Goal: Information Seeking & Learning: Learn about a topic

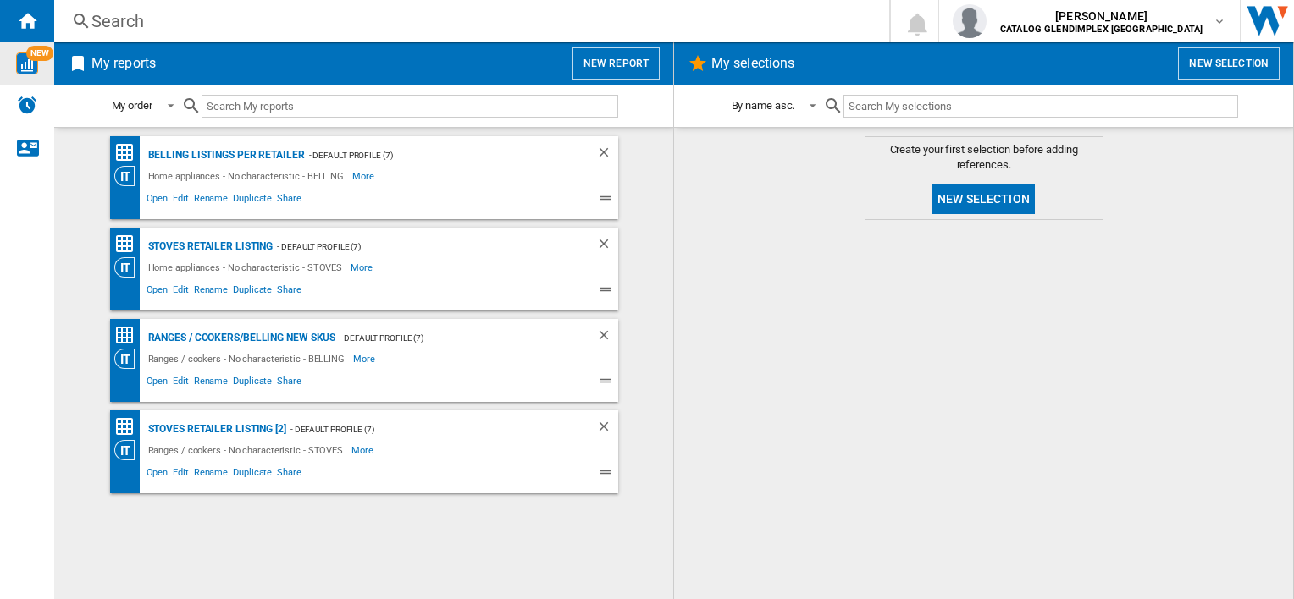
click at [41, 69] on div "NEW" at bounding box center [27, 63] width 54 height 22
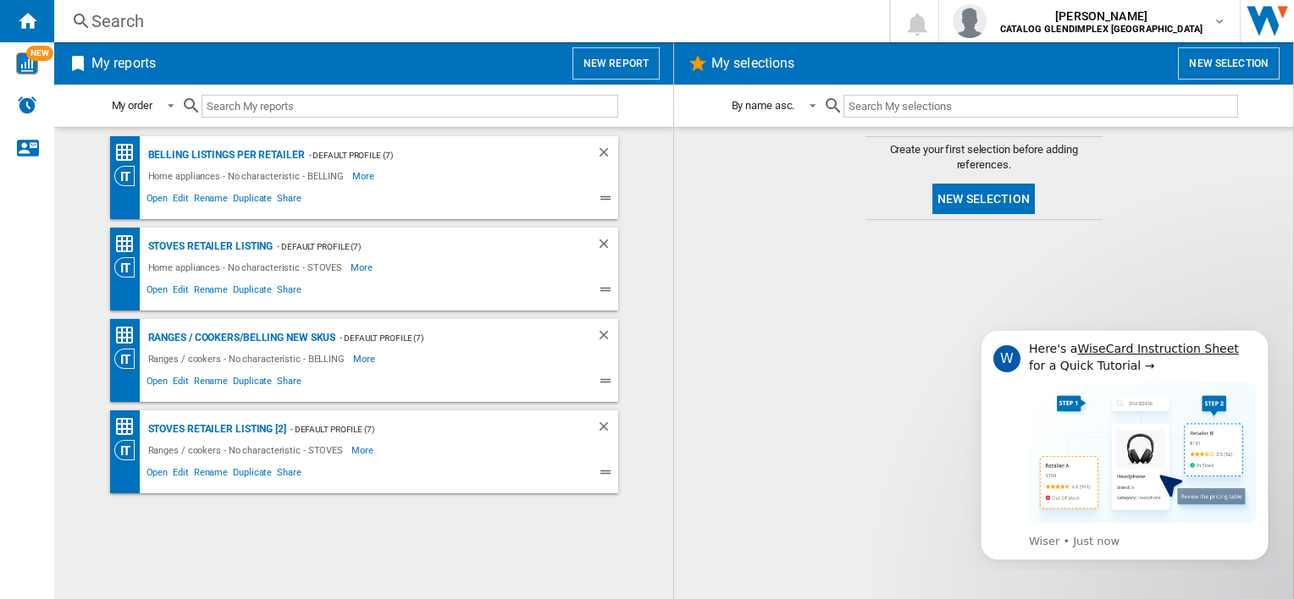
click at [616, 53] on button "New report" at bounding box center [615, 63] width 87 height 32
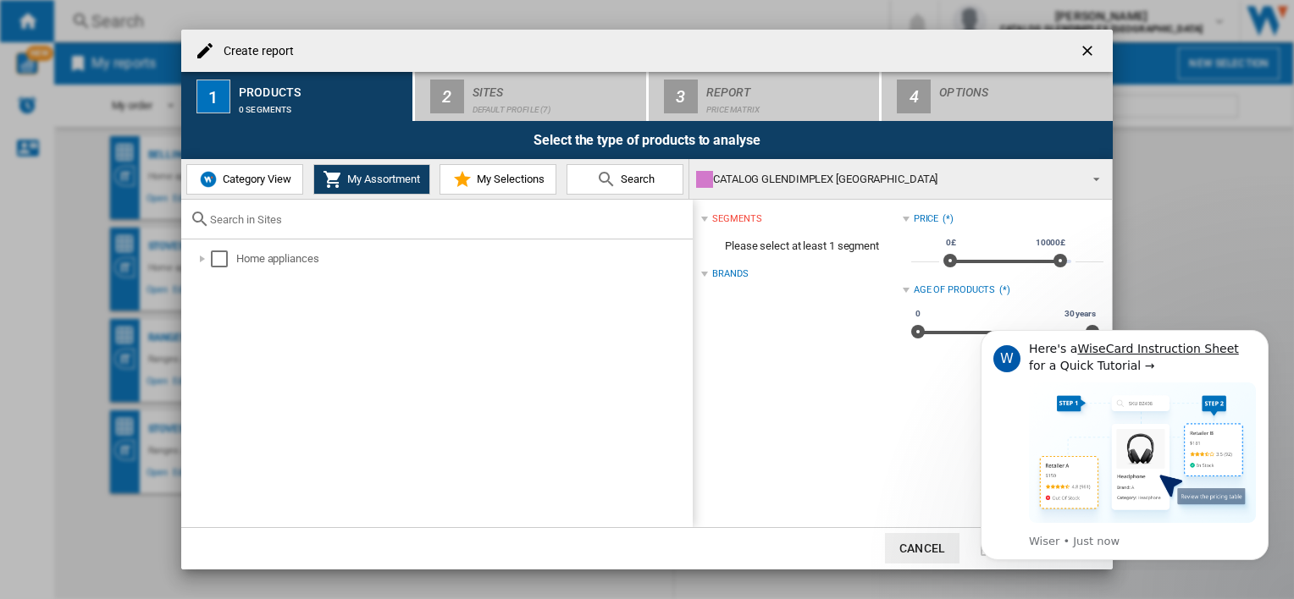
click at [205, 183] on img at bounding box center [208, 179] width 20 height 20
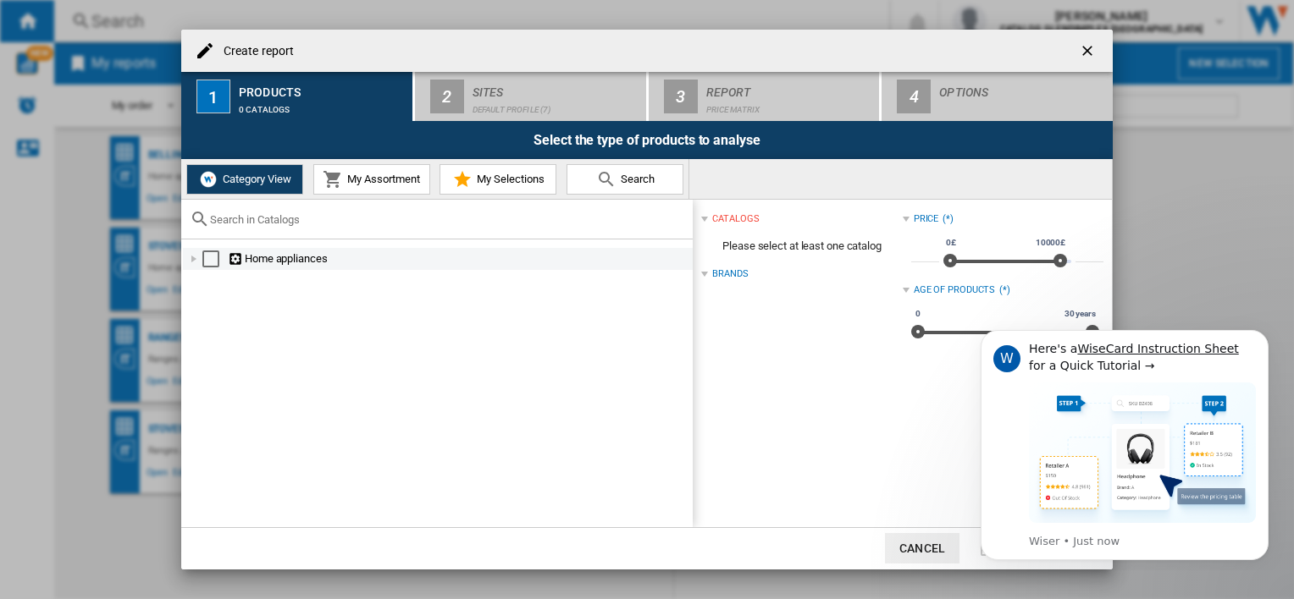
click at [195, 259] on div at bounding box center [193, 259] width 17 height 17
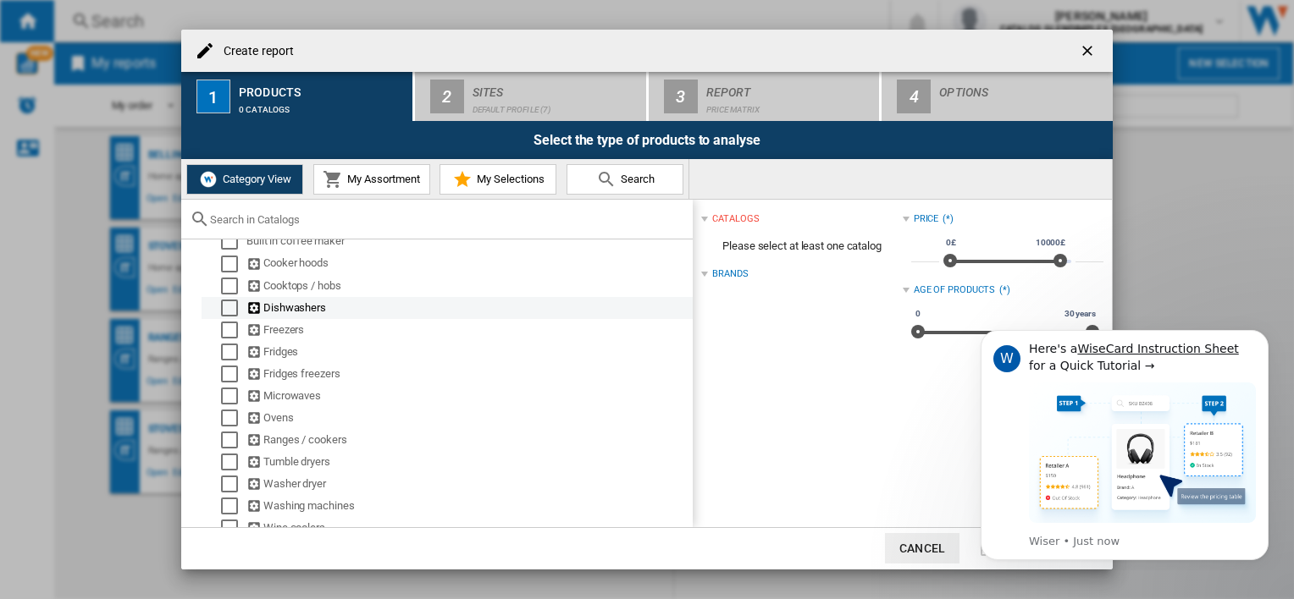
scroll to position [57, 0]
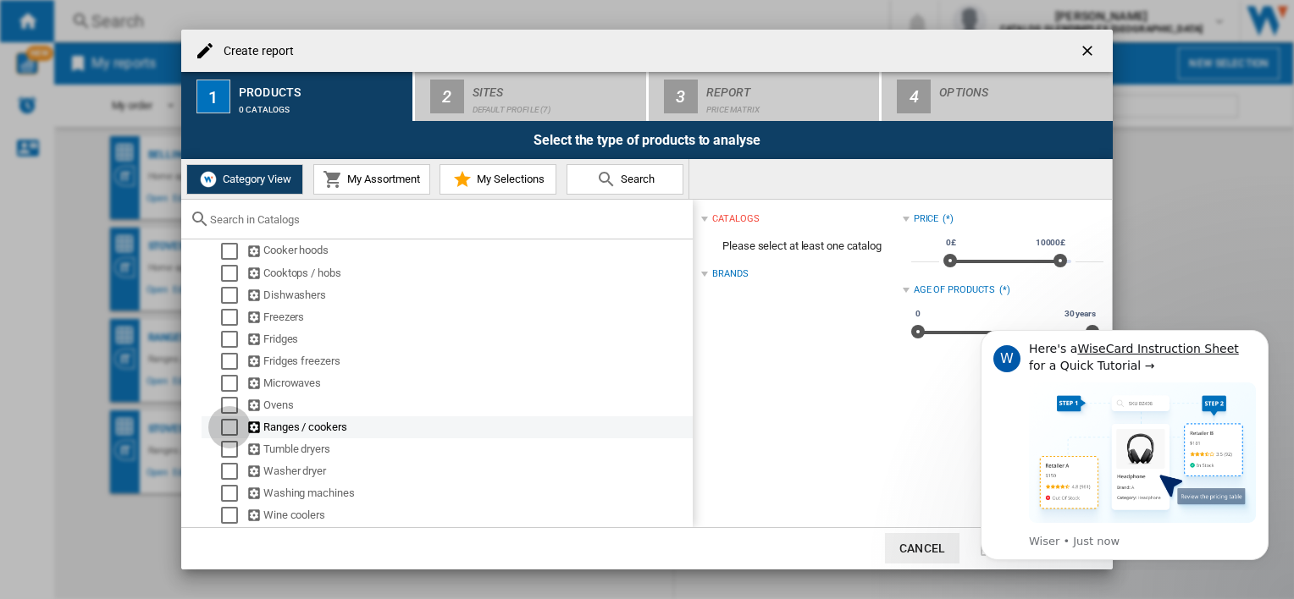
click at [224, 419] on div "Select" at bounding box center [229, 427] width 17 height 17
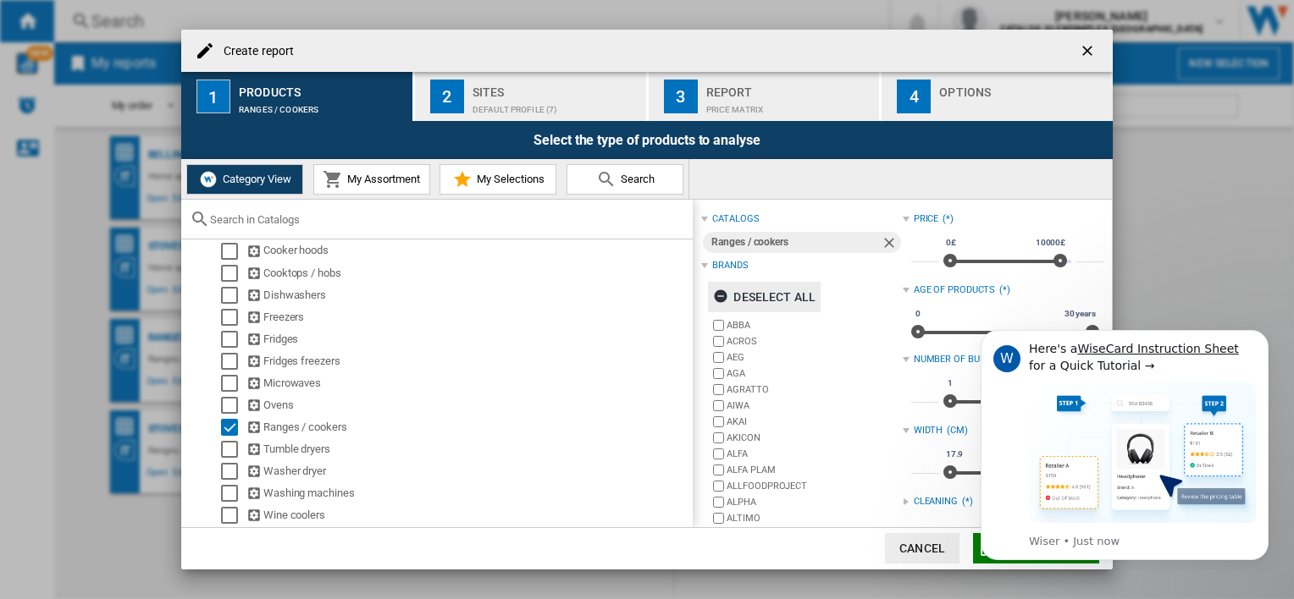
click at [719, 298] on ng-md-icon "button" at bounding box center [723, 299] width 20 height 20
click at [981, 544] on div "W Here's a WiseCard Instruction Sheet for a Quick Tutorial → Wiser • Just now" at bounding box center [1125, 445] width 288 height 230
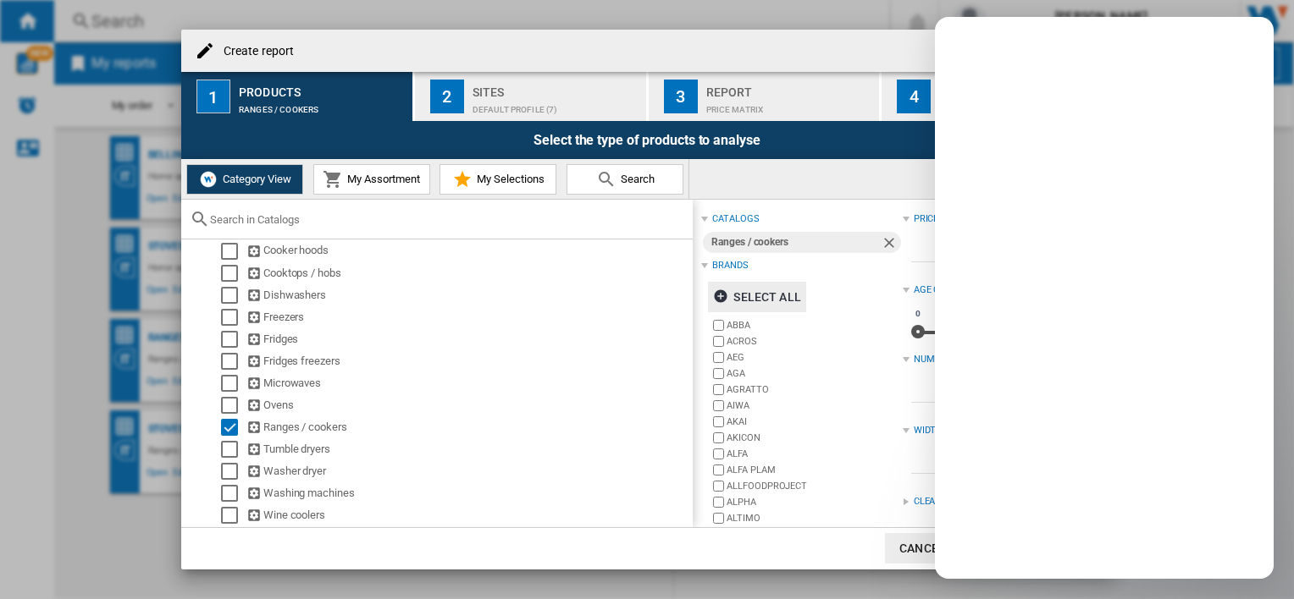
scroll to position [0, 0]
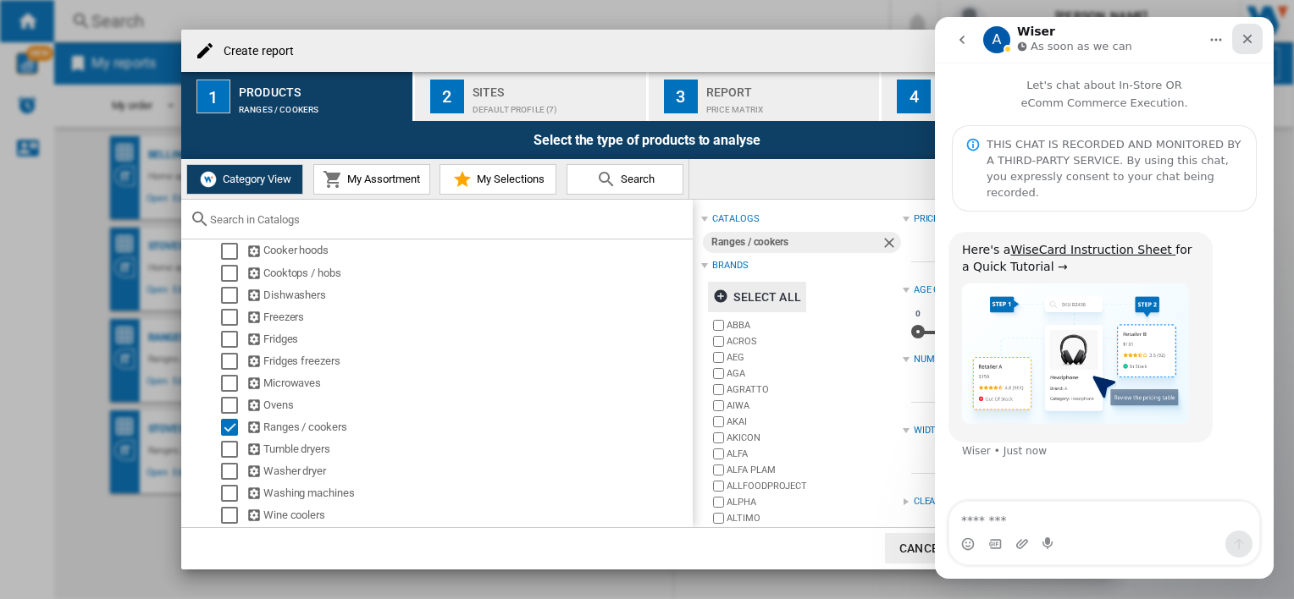
click at [1251, 32] on icon "Close" at bounding box center [1247, 39] width 14 height 14
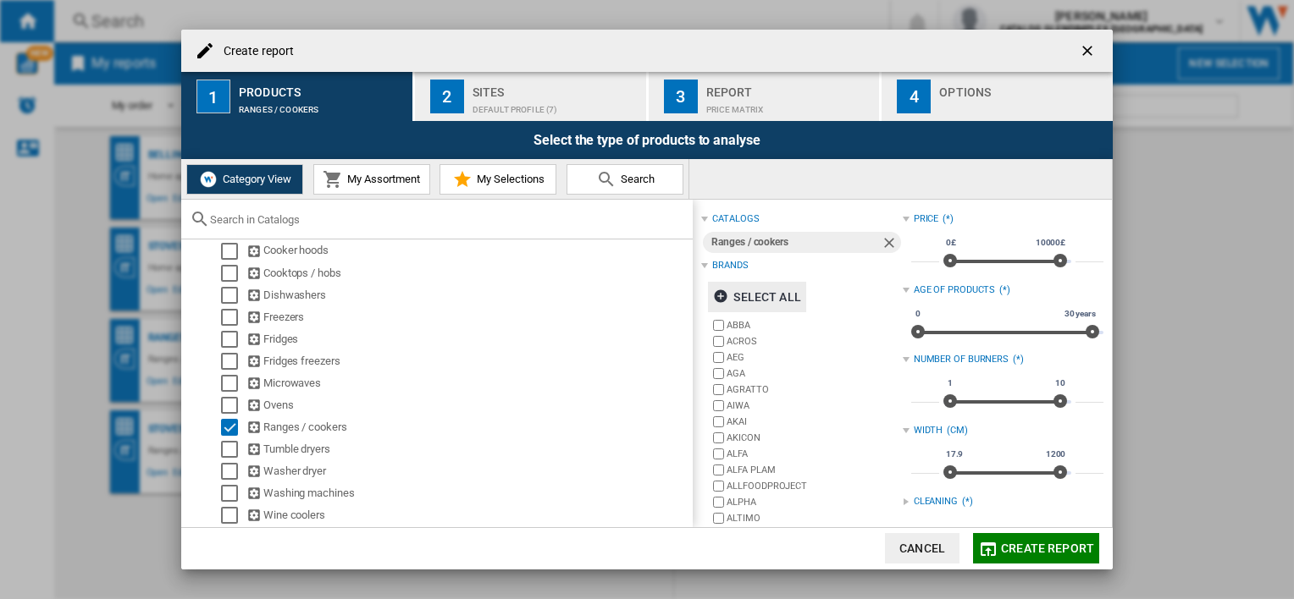
click at [1050, 535] on button "Create report" at bounding box center [1036, 548] width 126 height 30
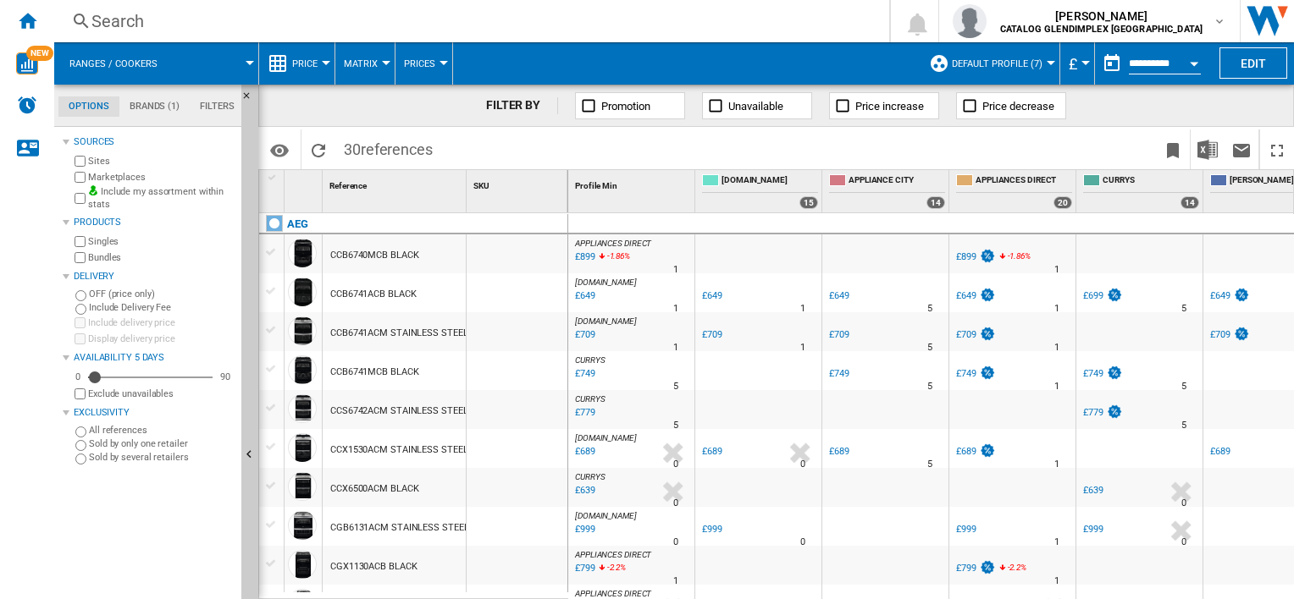
click at [316, 56] on button "Price" at bounding box center [309, 63] width 34 height 42
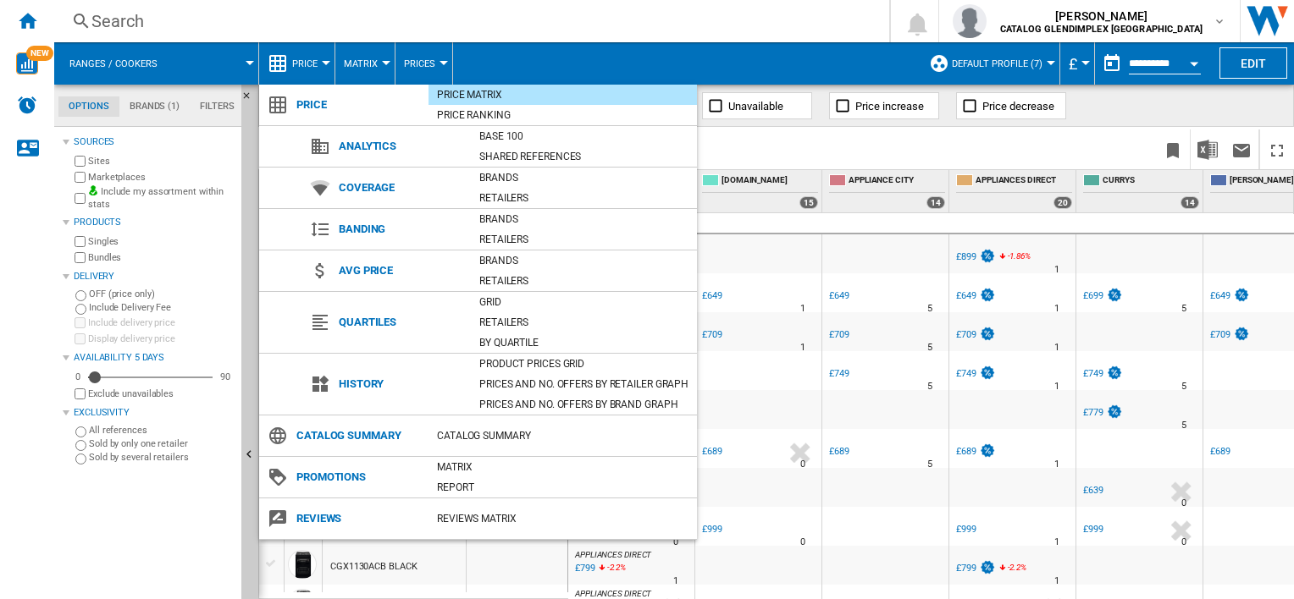
click at [366, 383] on span "History" at bounding box center [400, 385] width 141 height 24
click at [553, 362] on div "Product prices grid" at bounding box center [584, 364] width 226 height 17
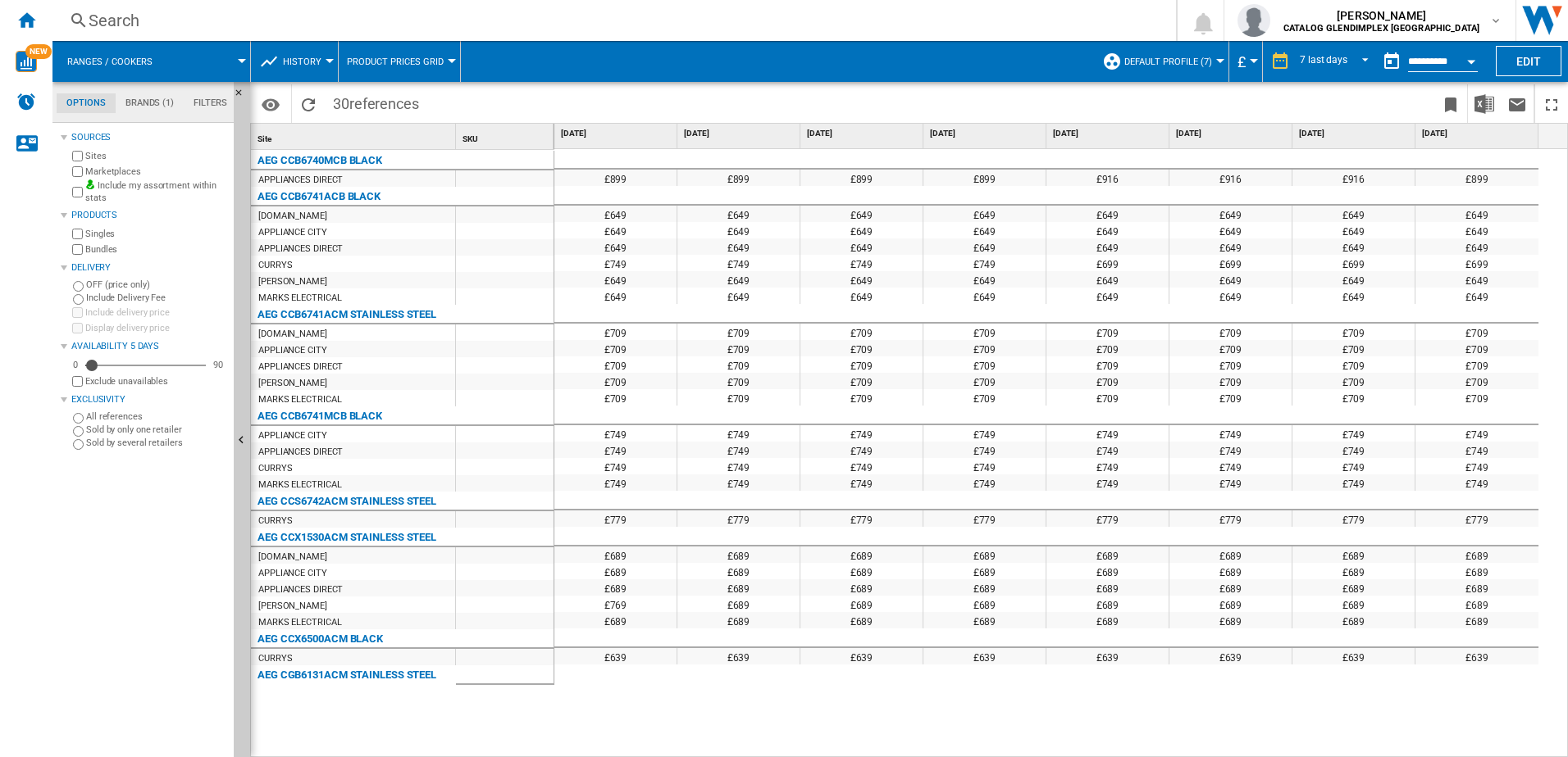
click at [1252, 58] on input "**********" at bounding box center [1443, 63] width 70 height 15
click at [1252, 58] on span "REPORTS.WIZARD.STEPS.REPORT.STEPS.REPORT_OPTIONS.PERIOD: 7 last days" at bounding box center [1361, 59] width 19 height 15
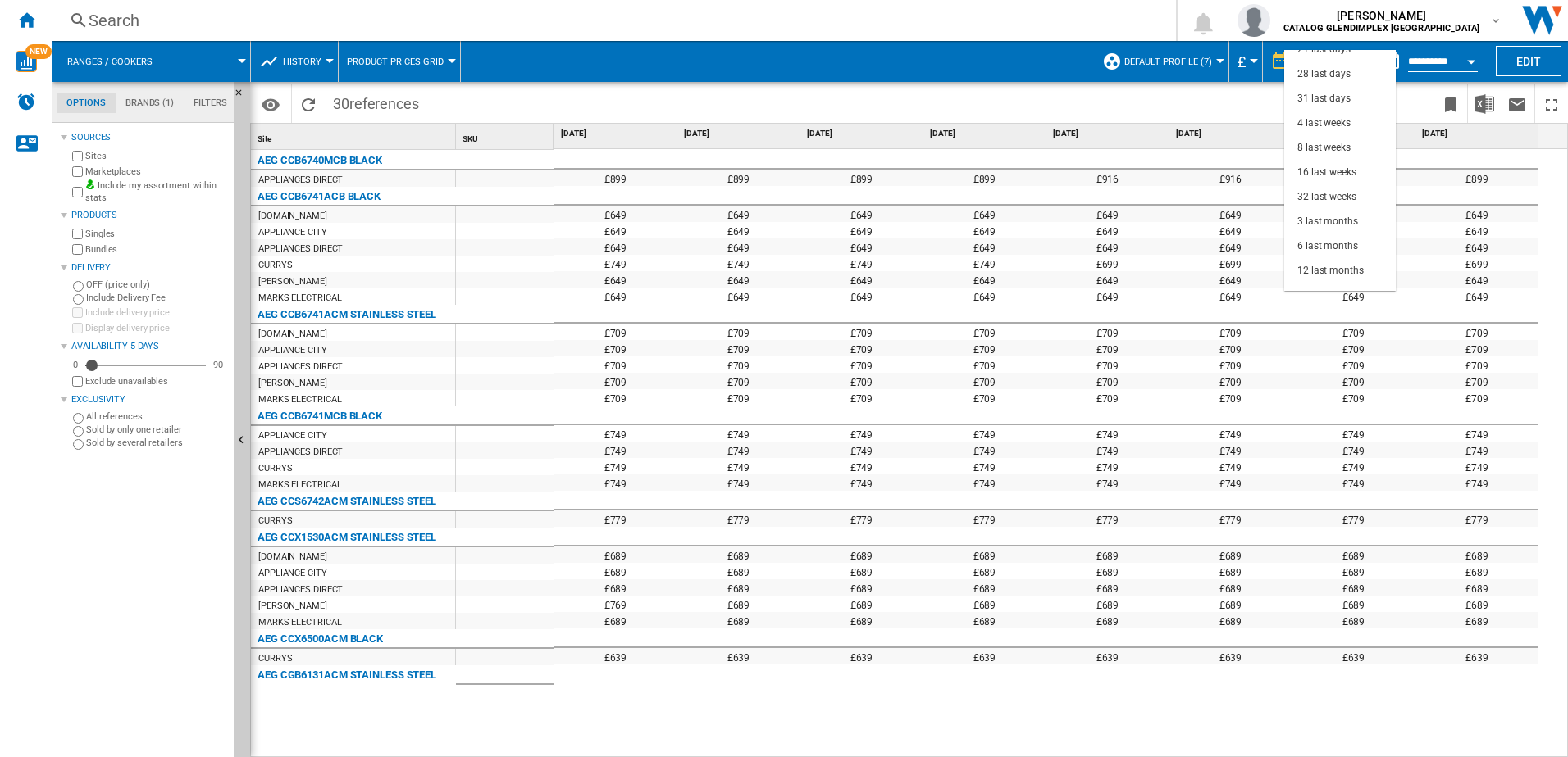
scroll to position [104, 0]
click at [1252, 281] on div "18 last months" at bounding box center [1331, 279] width 67 height 14
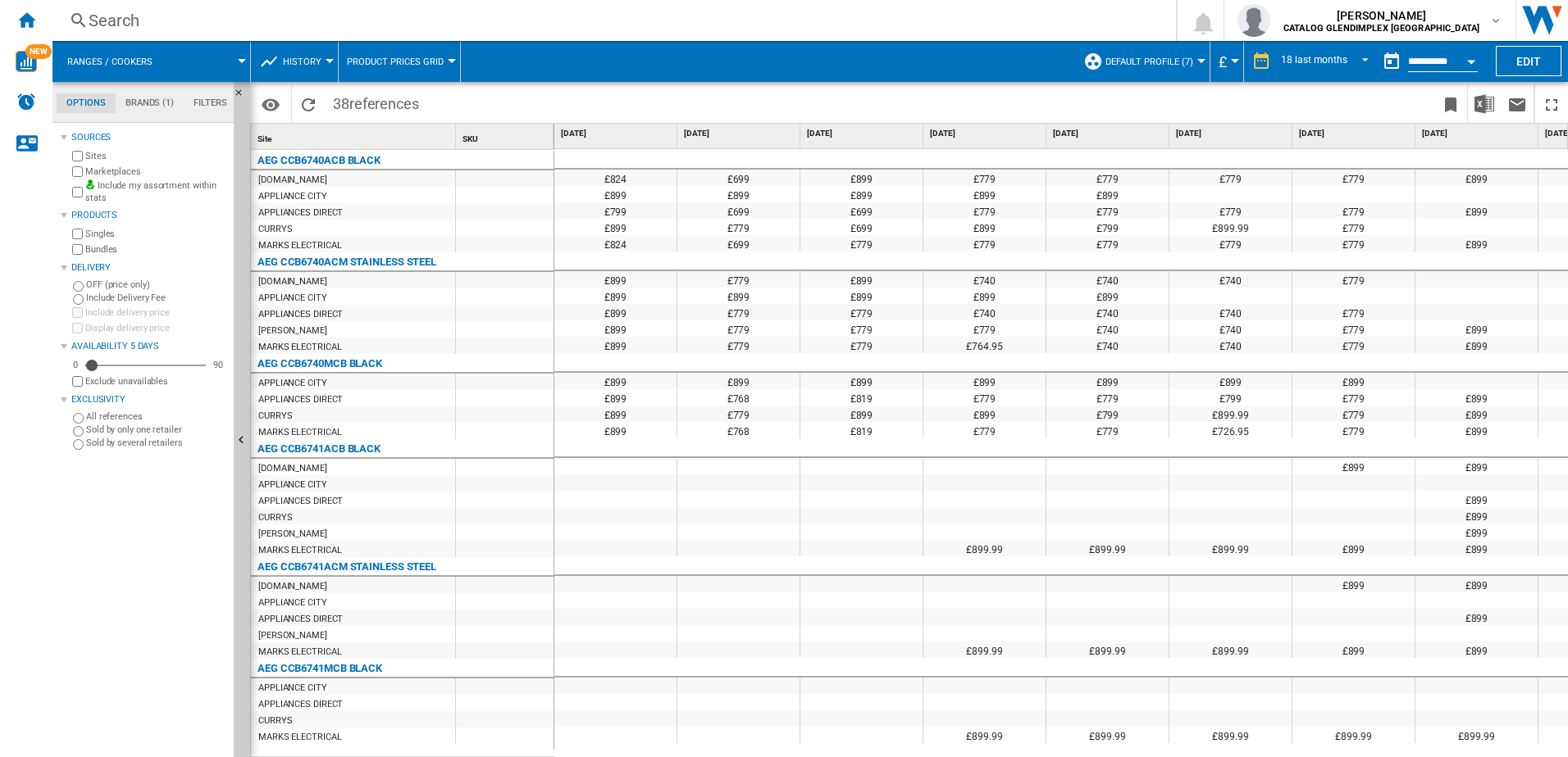
click at [420, 62] on span "Product prices grid" at bounding box center [395, 61] width 97 height 11
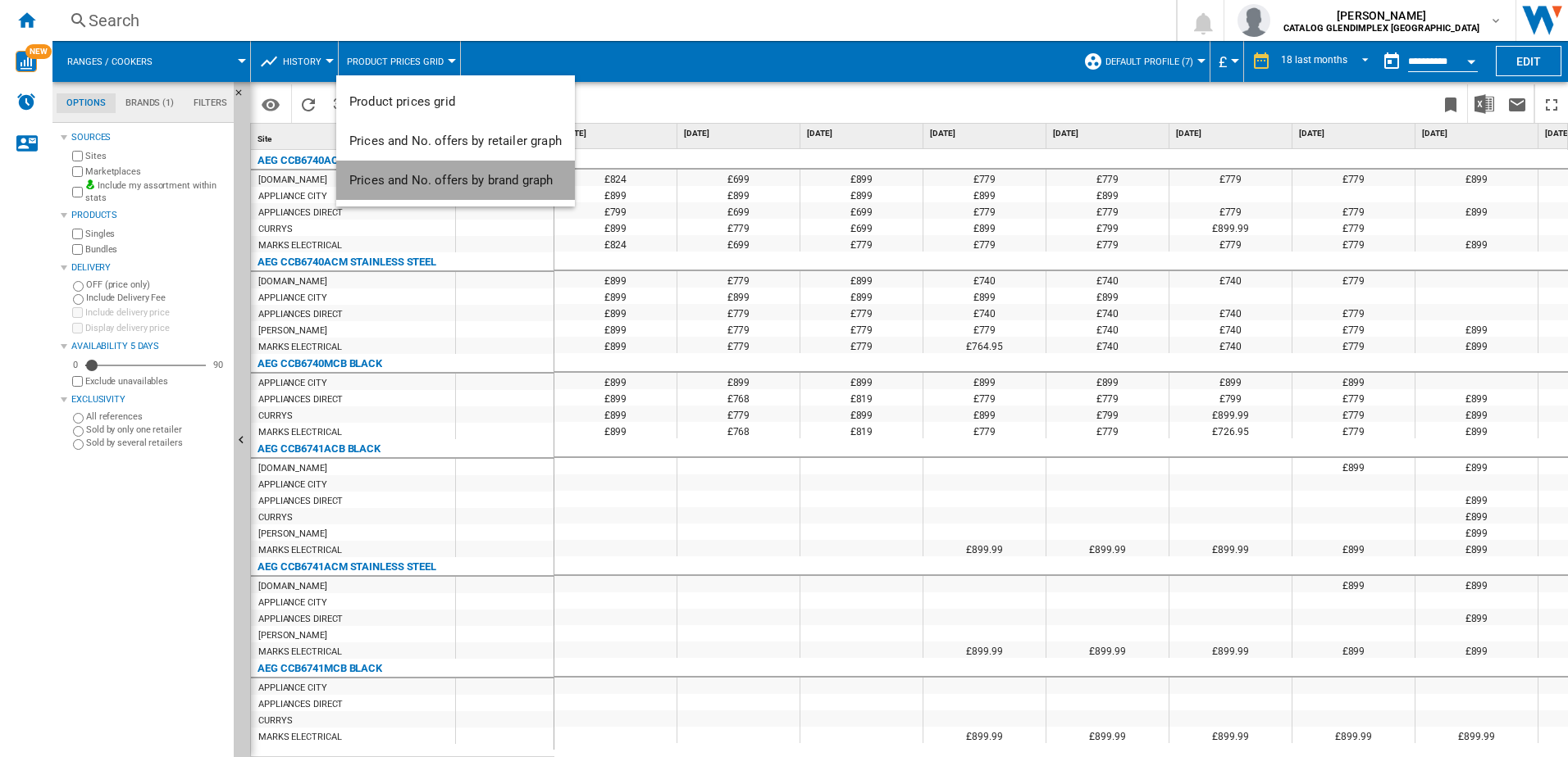
click at [481, 176] on span "Prices and No. offers by brand graph" at bounding box center [451, 180] width 203 height 15
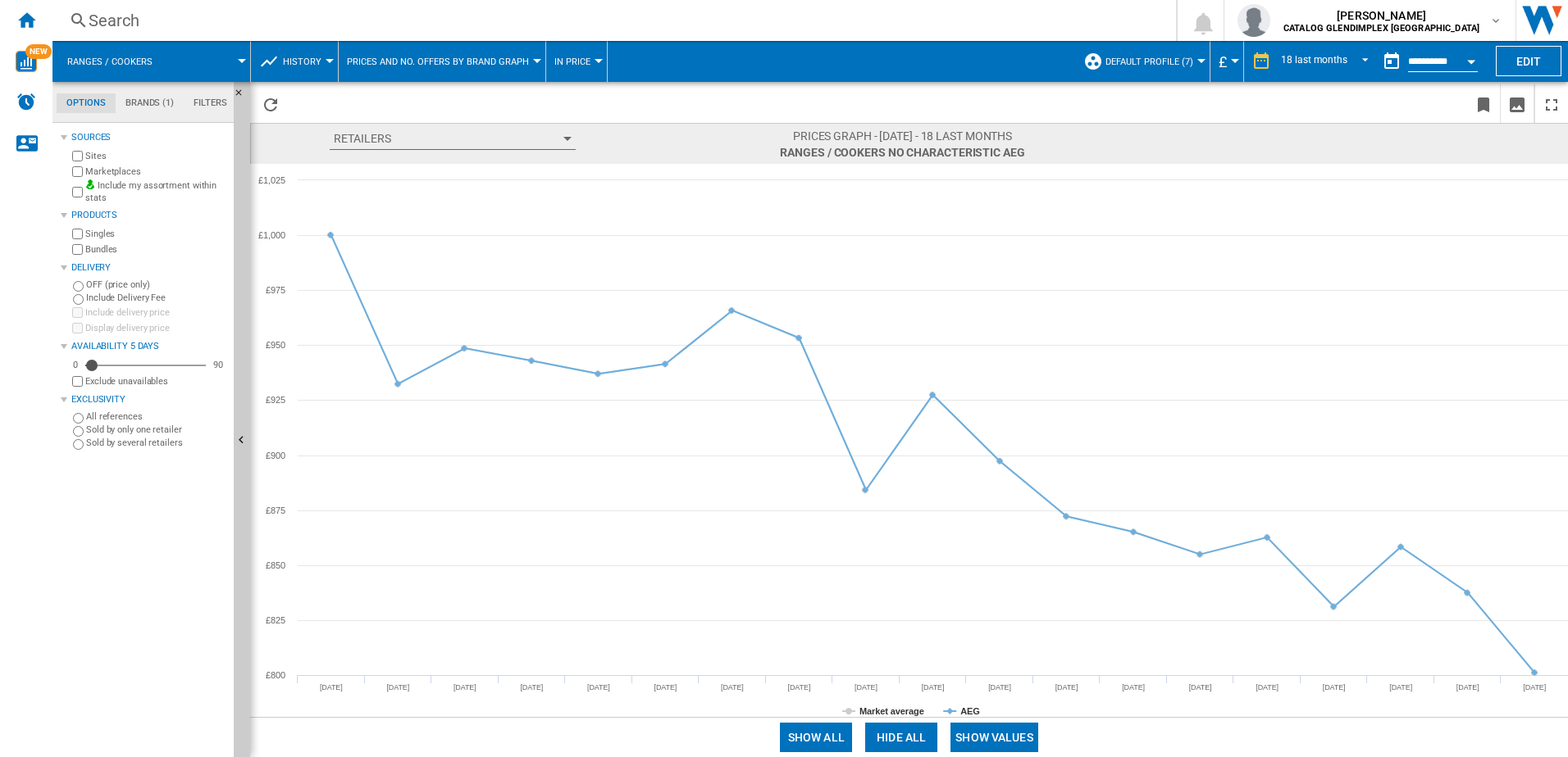
click at [215, 98] on md-tab-item "Filters" at bounding box center [210, 104] width 53 height 19
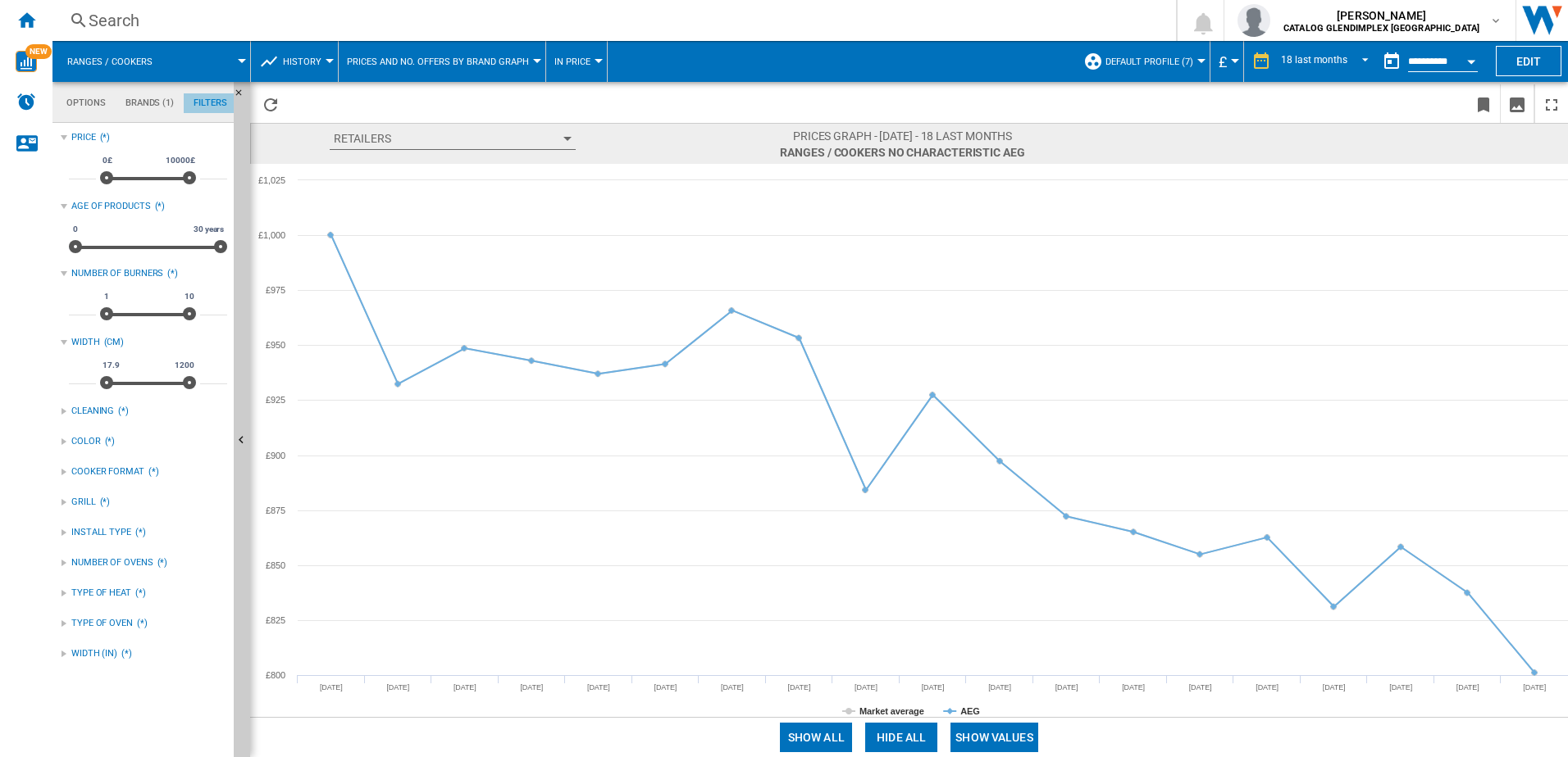
scroll to position [106, 0]
click at [215, 99] on md-tab-item "Filters" at bounding box center [210, 104] width 53 height 19
click at [392, 105] on span at bounding box center [582, 104] width 591 height 39
click at [122, 19] on div "Search" at bounding box center [610, 20] width 1045 height 23
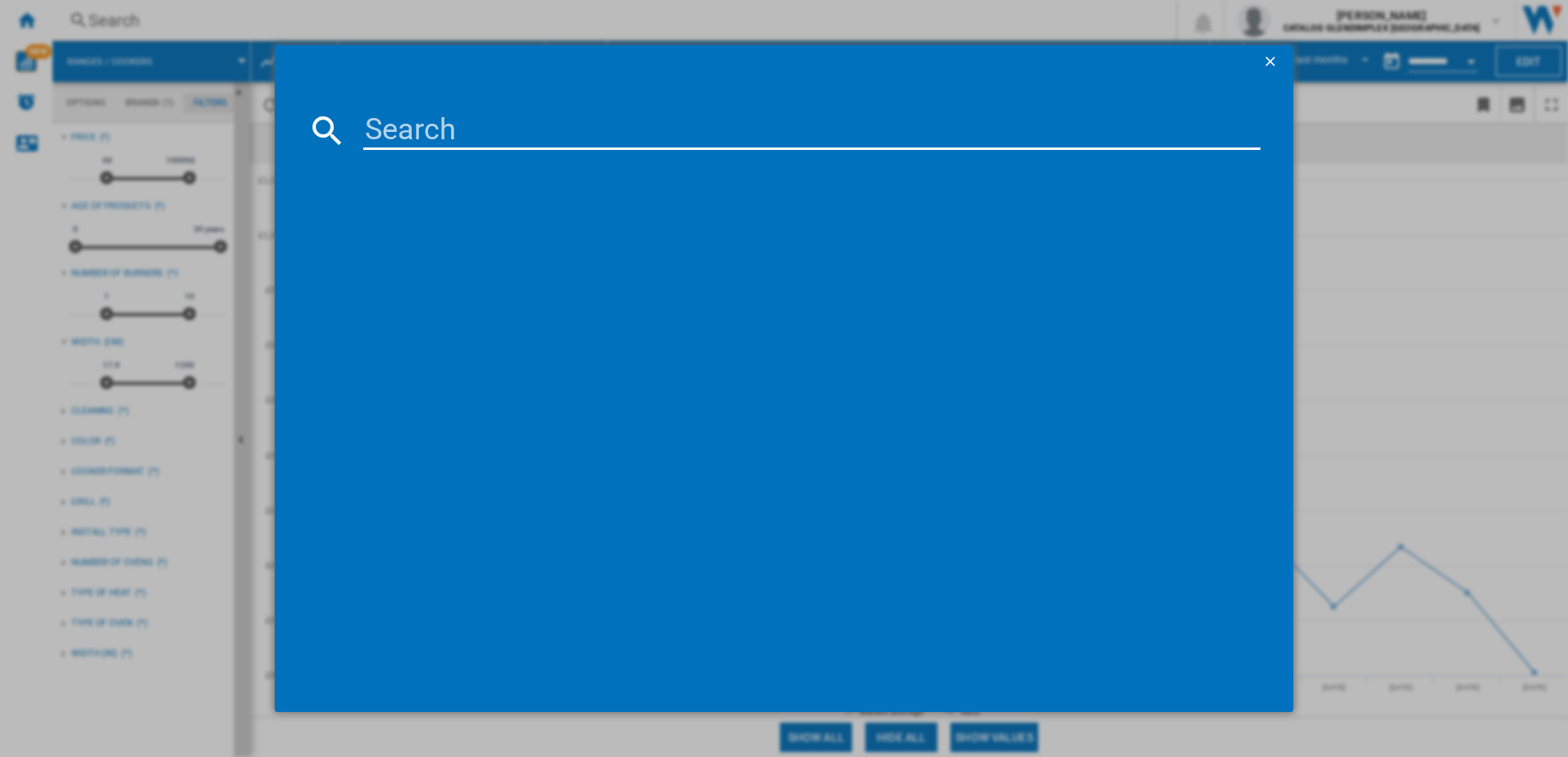
click at [604, 134] on input at bounding box center [812, 130] width 898 height 40
click at [542, 118] on input at bounding box center [812, 130] width 898 height 40
click at [511, 128] on input at bounding box center [812, 130] width 898 height 40
paste input "KCH100DFF"
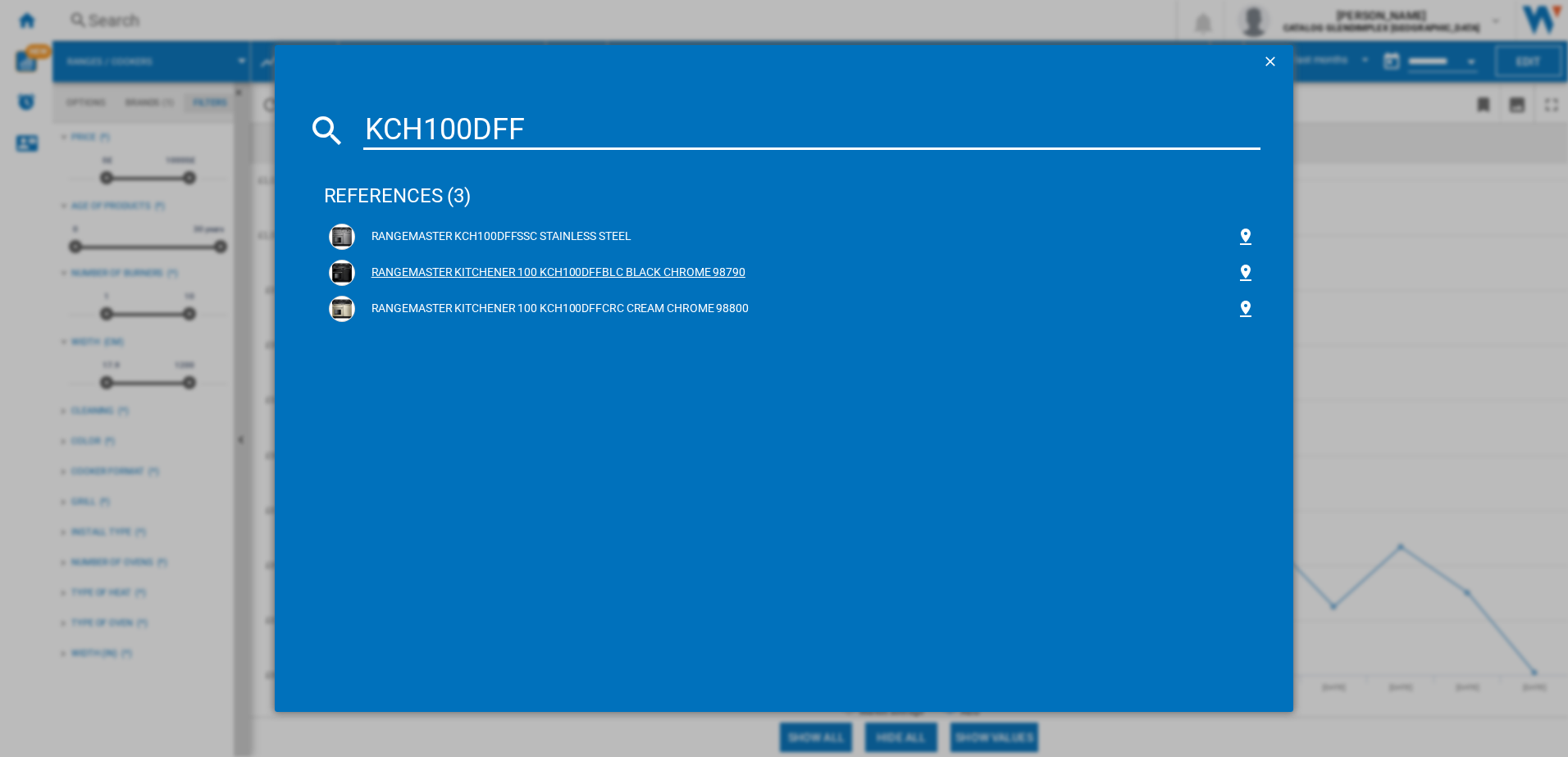
type input "KCH100DFF"
click at [484, 263] on div "RANGEMASTER KITCHENER 100 KCH100DFFBLC BLACK CHROME 98790" at bounding box center [793, 272] width 928 height 26
click at [497, 277] on div "RANGEMASTER KITCHENER 100 KCH100DFFBLC BLACK CHROME 98790" at bounding box center [796, 272] width 881 height 16
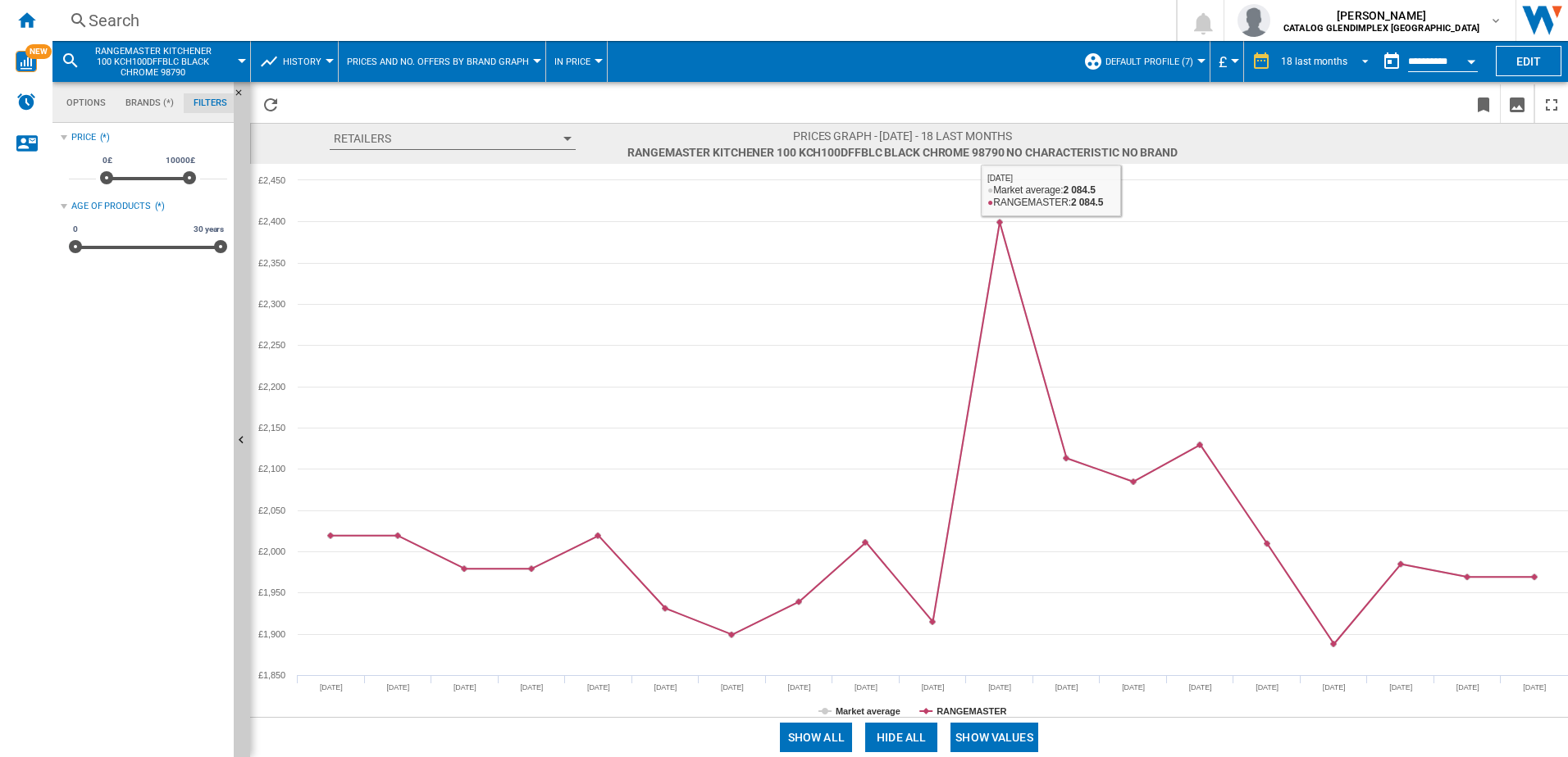
click at [1252, 56] on div "18 last months" at bounding box center [1314, 62] width 67 height 12
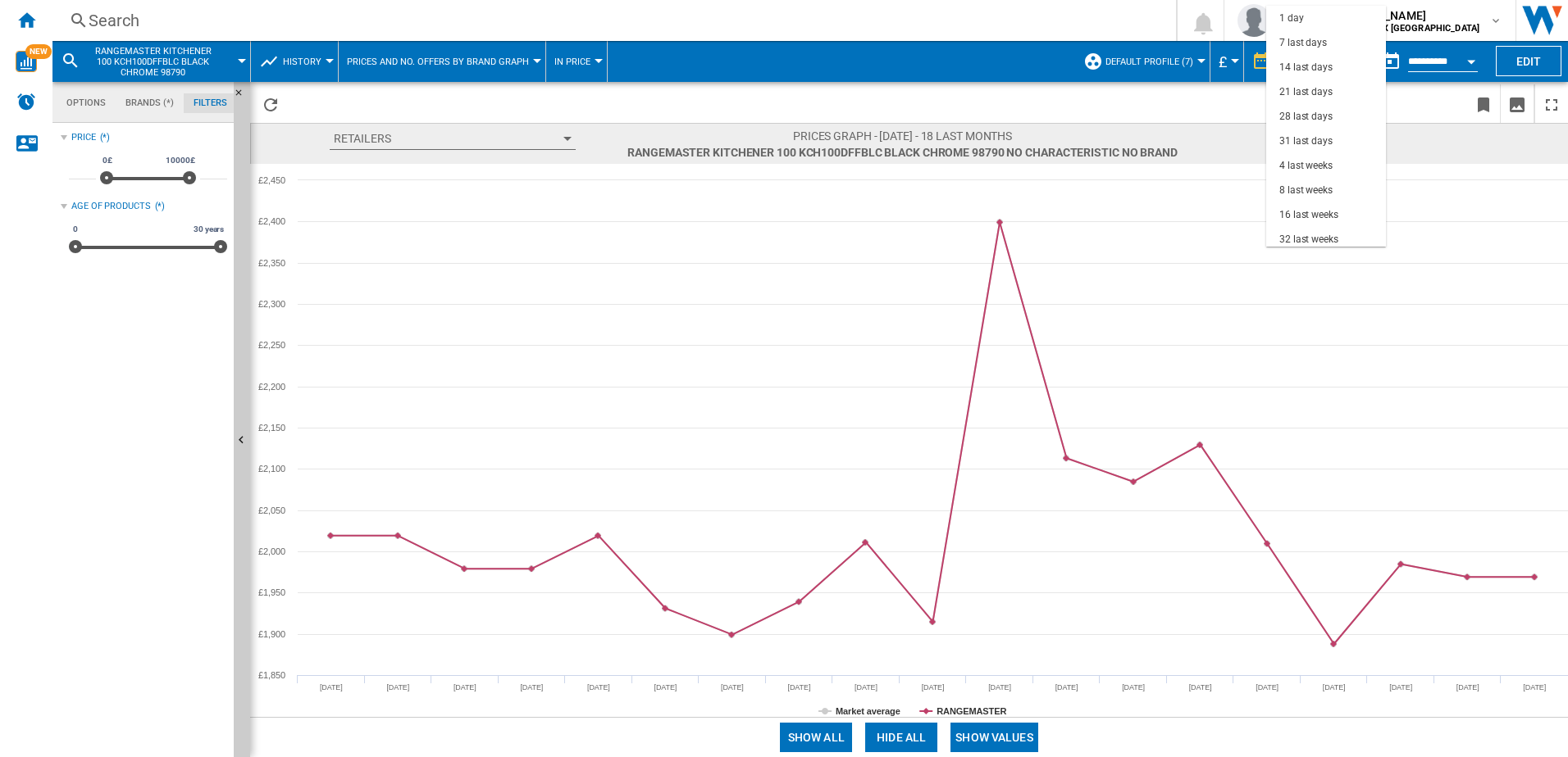
scroll to position [104, 0]
click at [1252, 228] on div "18 last months" at bounding box center [1312, 234] width 67 height 14
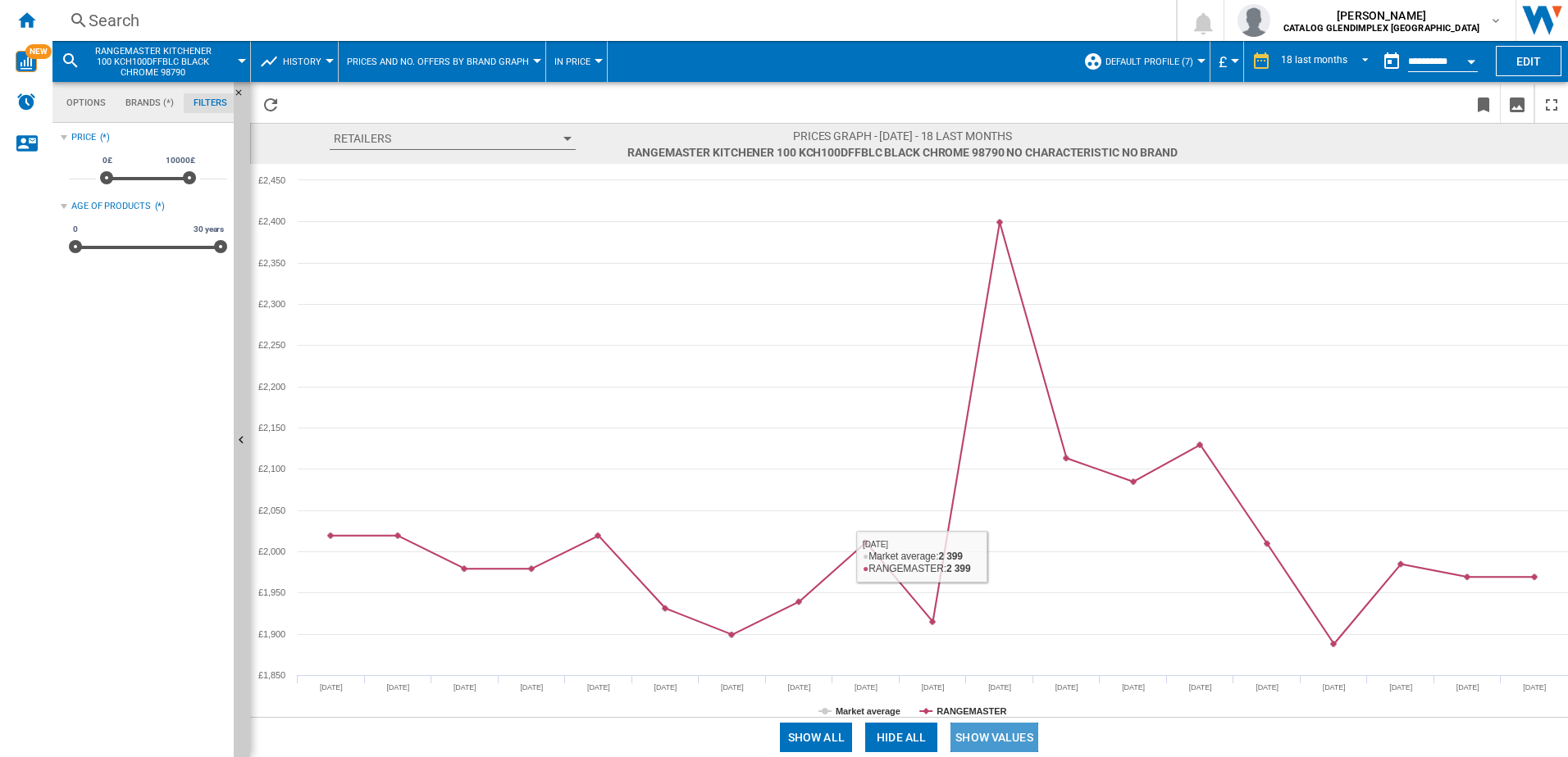
click at [1013, 580] on button "Show values" at bounding box center [994, 738] width 88 height 29
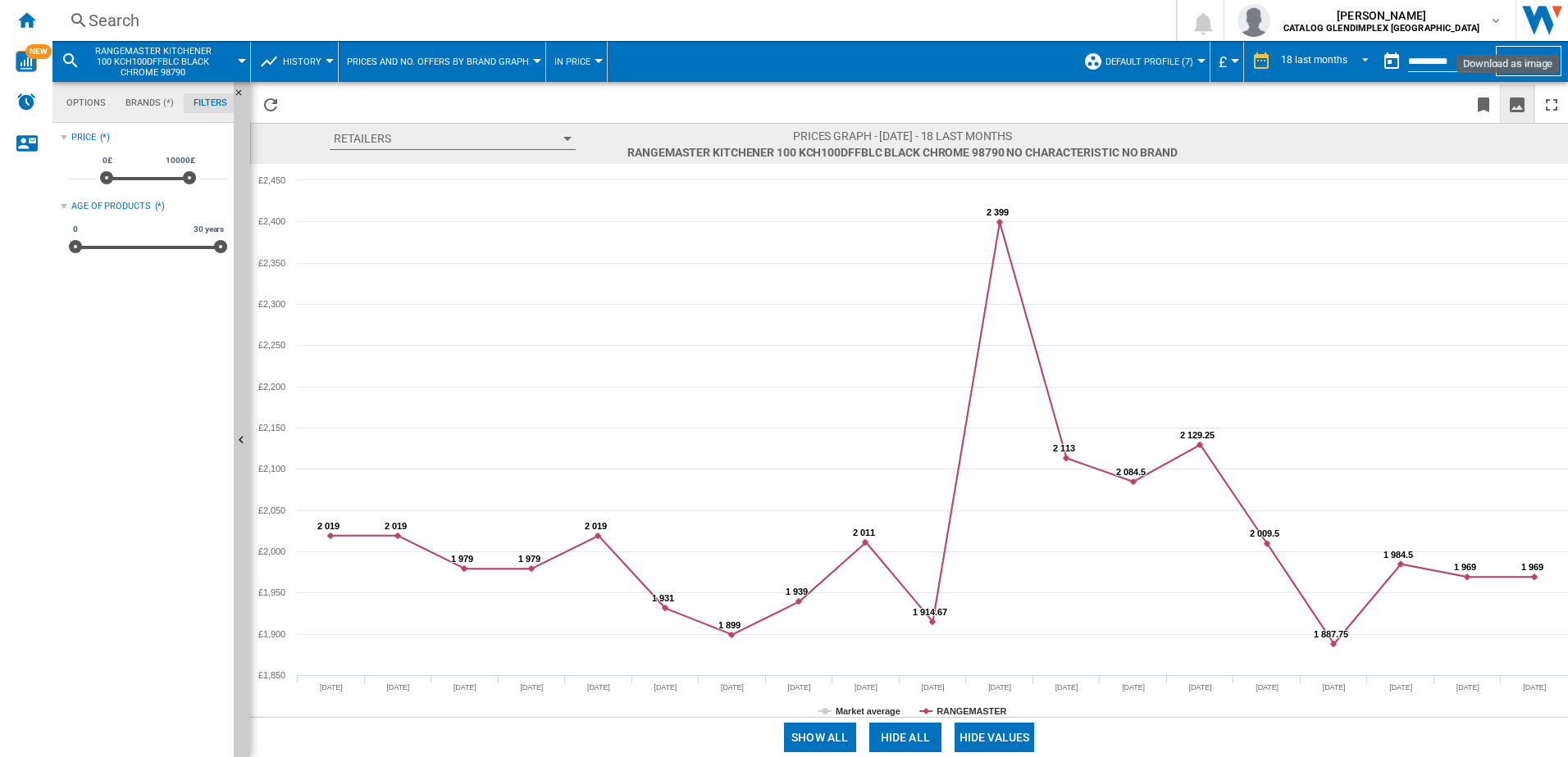
click at [1252, 107] on ng-md-icon "Download as image" at bounding box center [1517, 105] width 19 height 19
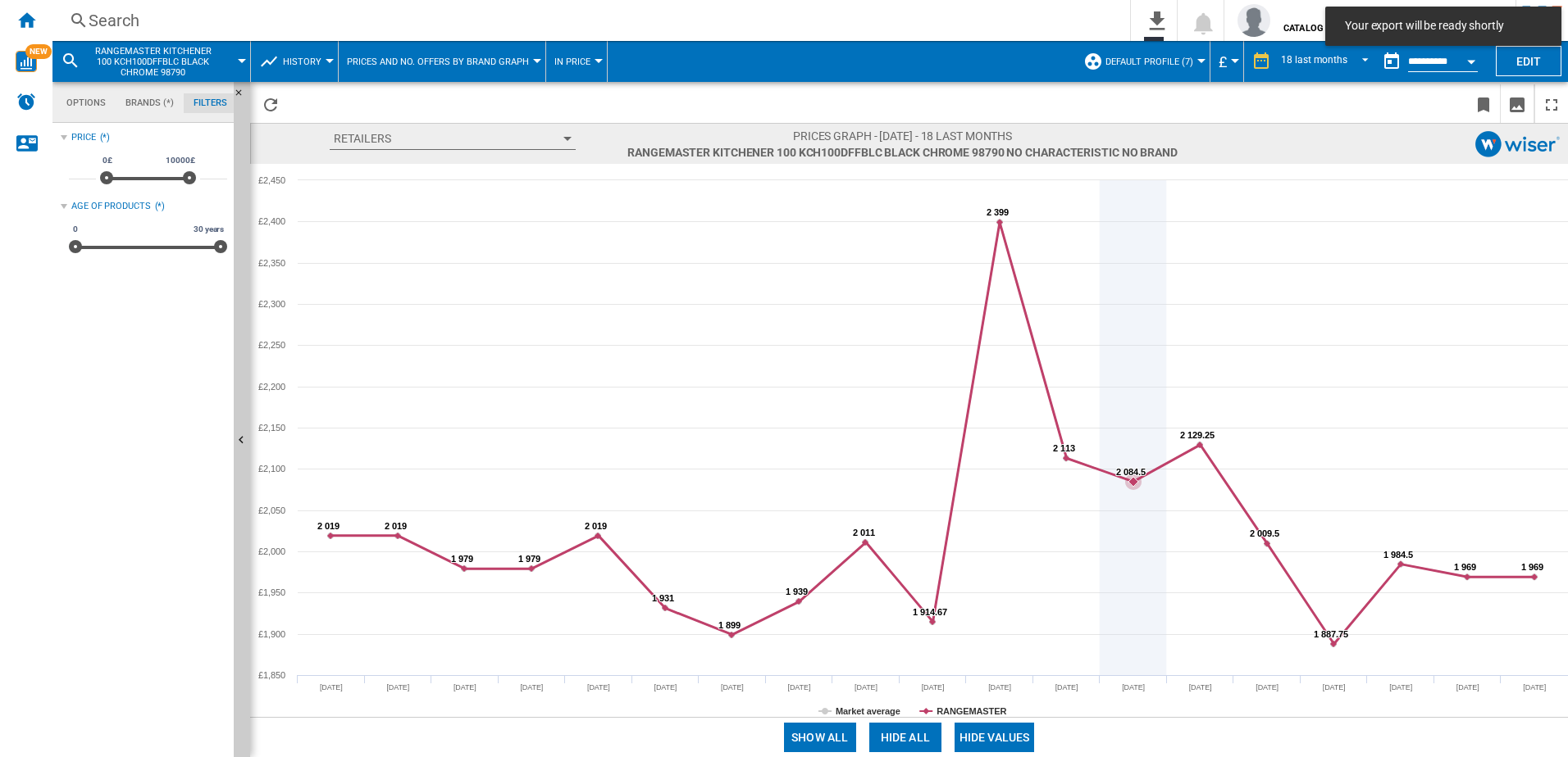
scroll to position [0, 0]
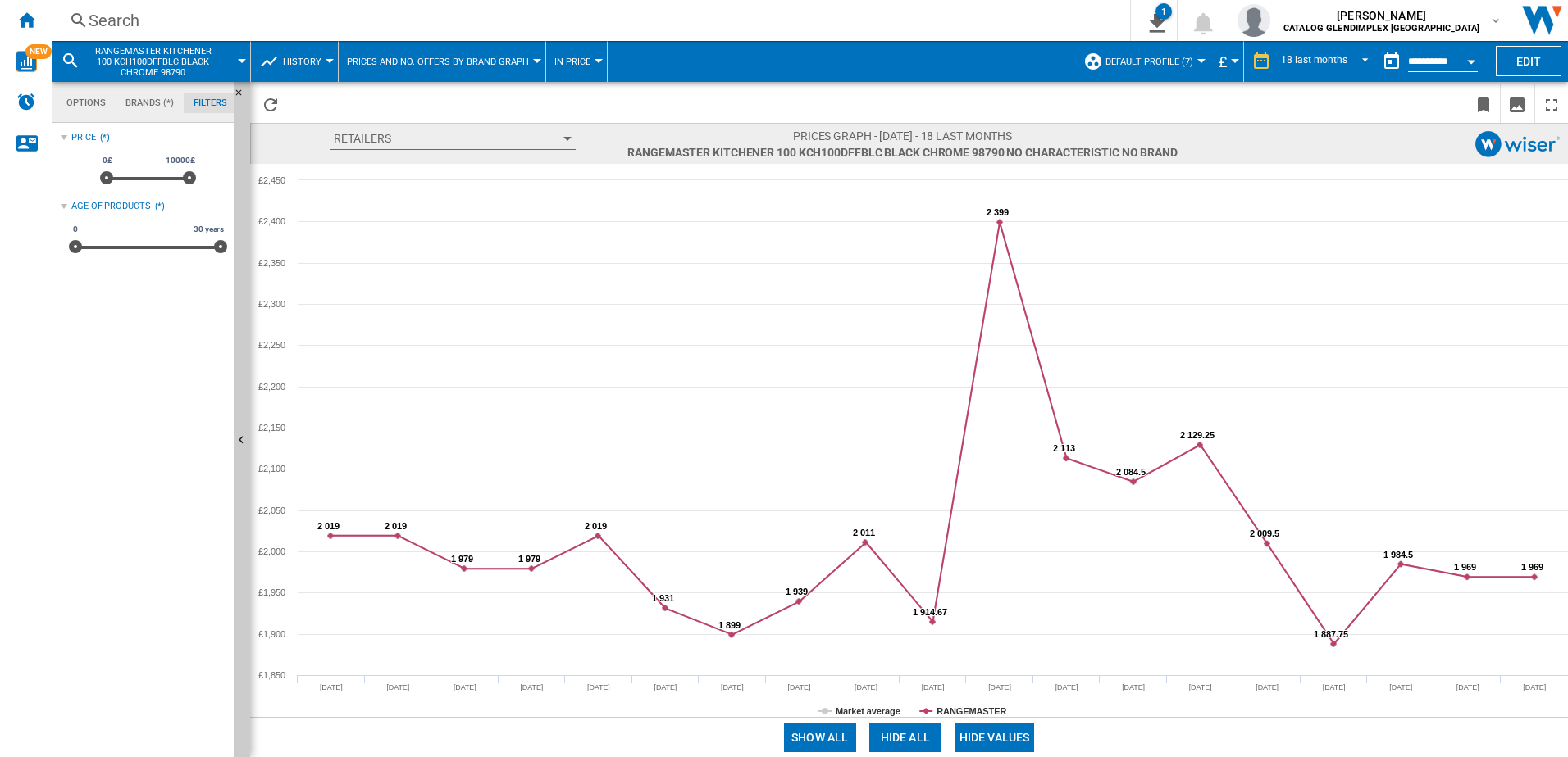
click at [134, 18] on div "Search" at bounding box center [587, 20] width 999 height 23
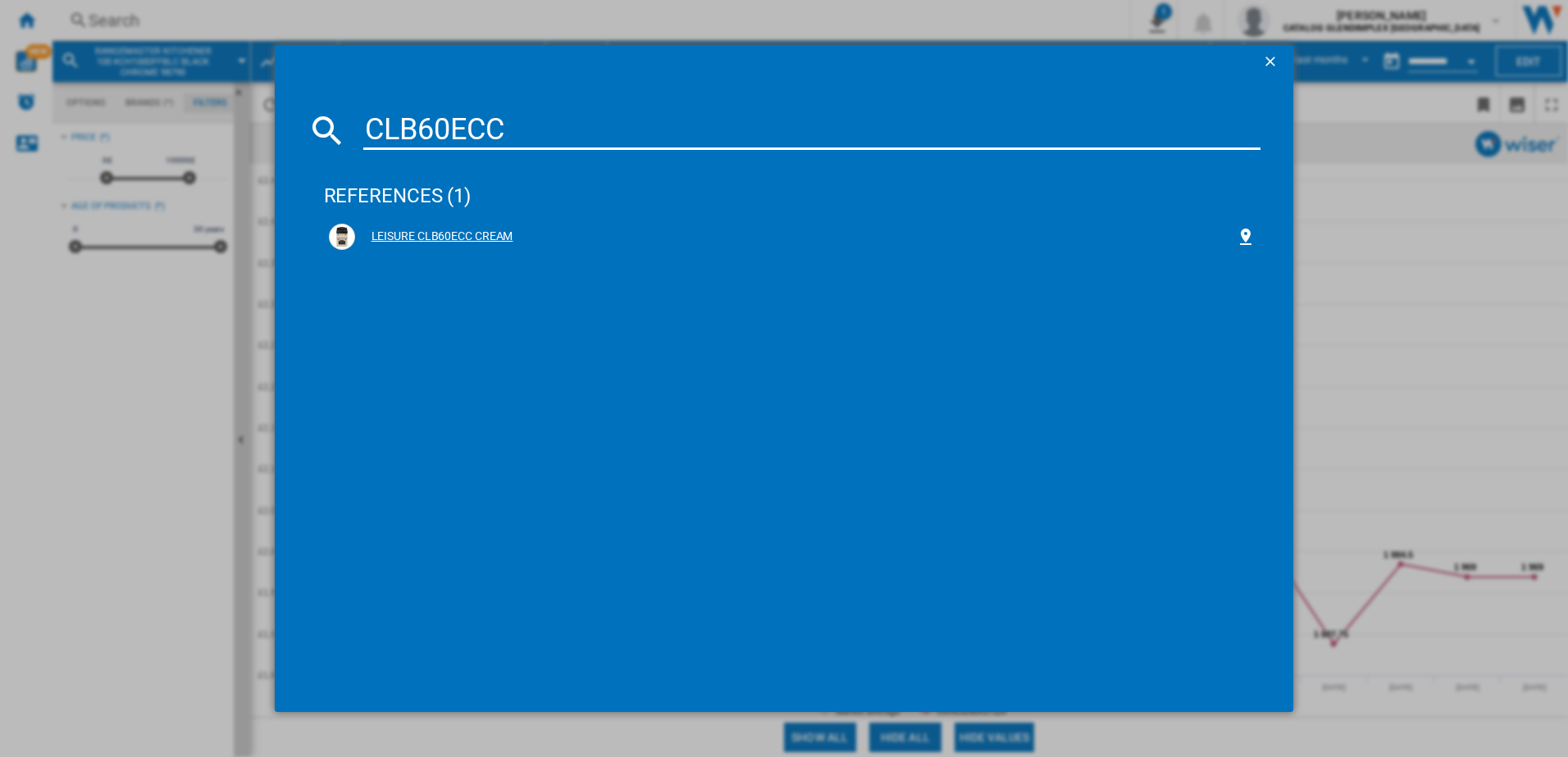
type input "CLB60ECC"
click at [456, 229] on div "LEISURE CLB60ECC CREAM" at bounding box center [796, 236] width 881 height 16
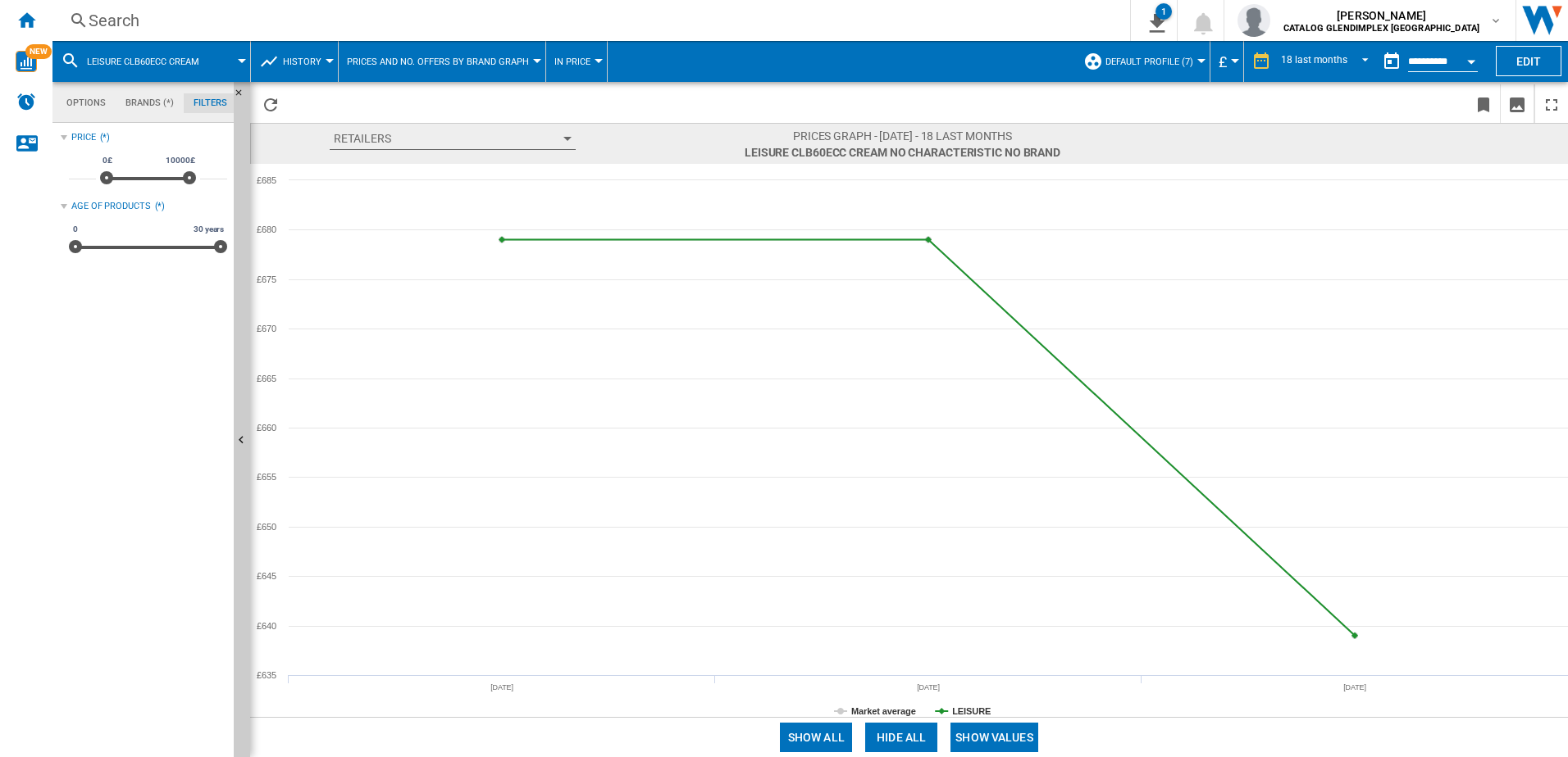
click at [1252, 50] on md-datepicker "**********" at bounding box center [1433, 62] width 117 height 33
click at [256, 26] on div "Search" at bounding box center [587, 20] width 999 height 23
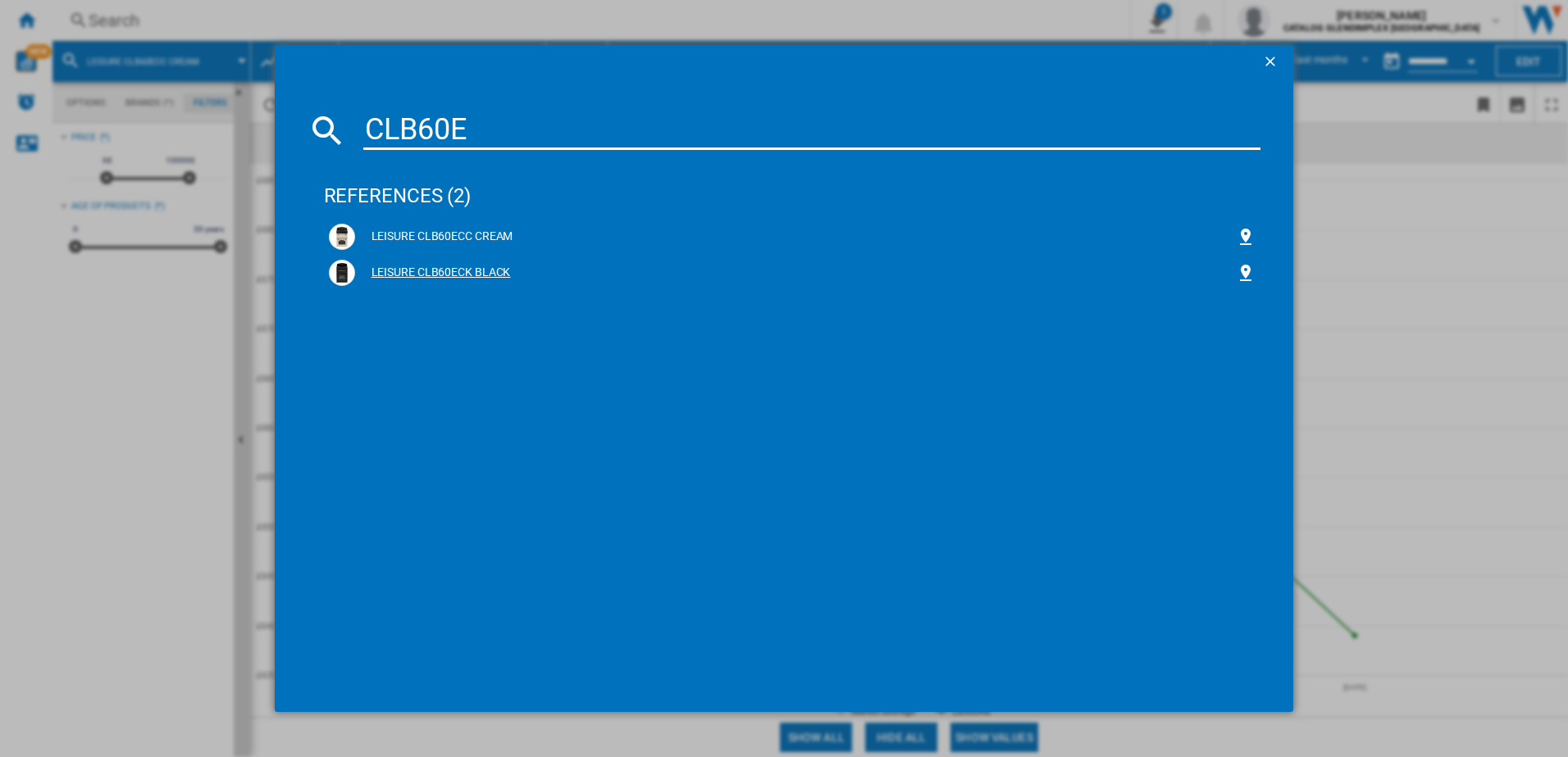
type input "CLB60E"
click at [420, 282] on div "LEISURE CLB60ECK BLACK" at bounding box center [793, 272] width 928 height 26
click at [423, 275] on div "LEISURE CLB60ECK BLACK" at bounding box center [796, 272] width 881 height 16
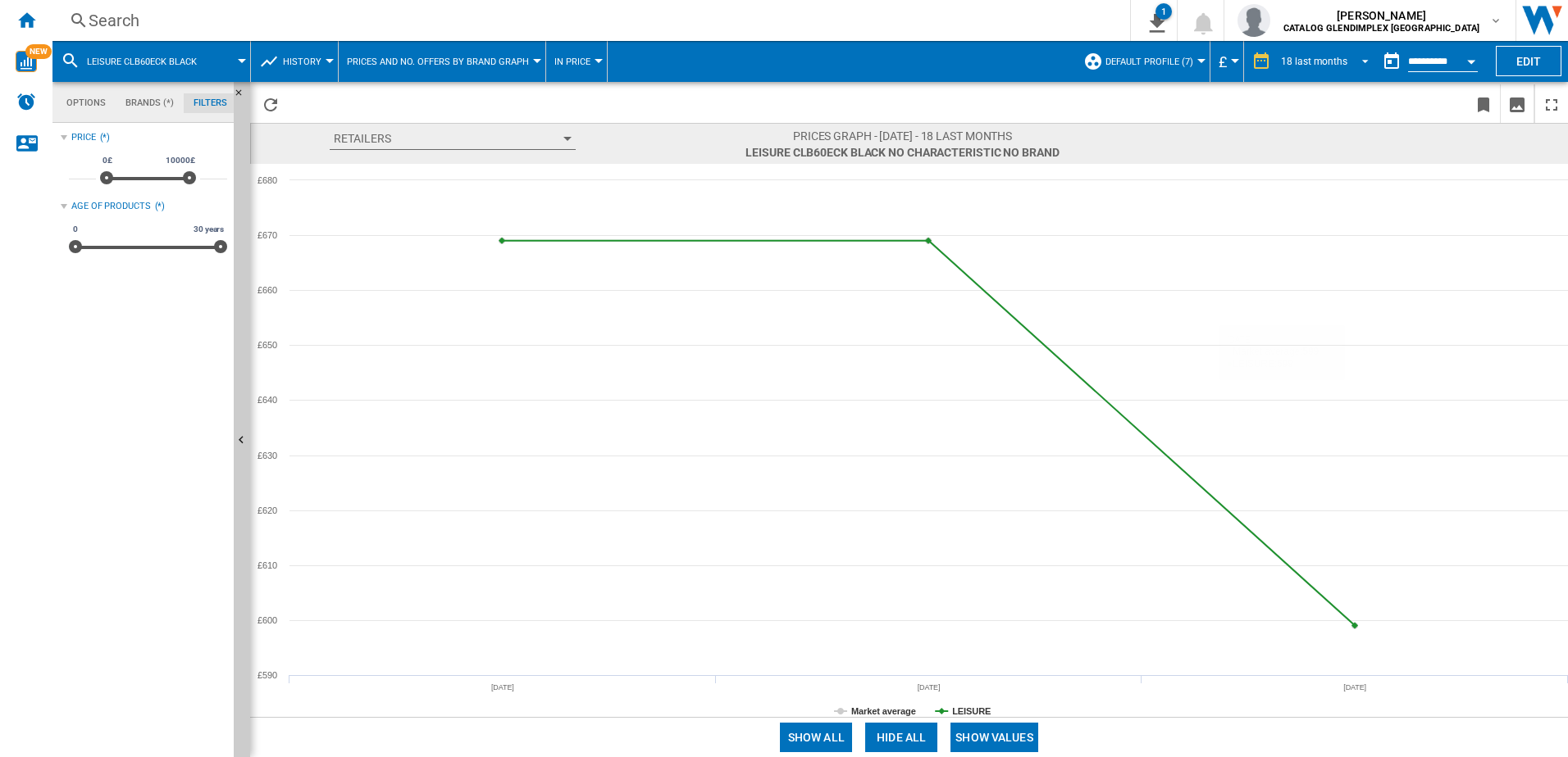
click at [1252, 58] on div "18 last months" at bounding box center [1314, 62] width 67 height 12
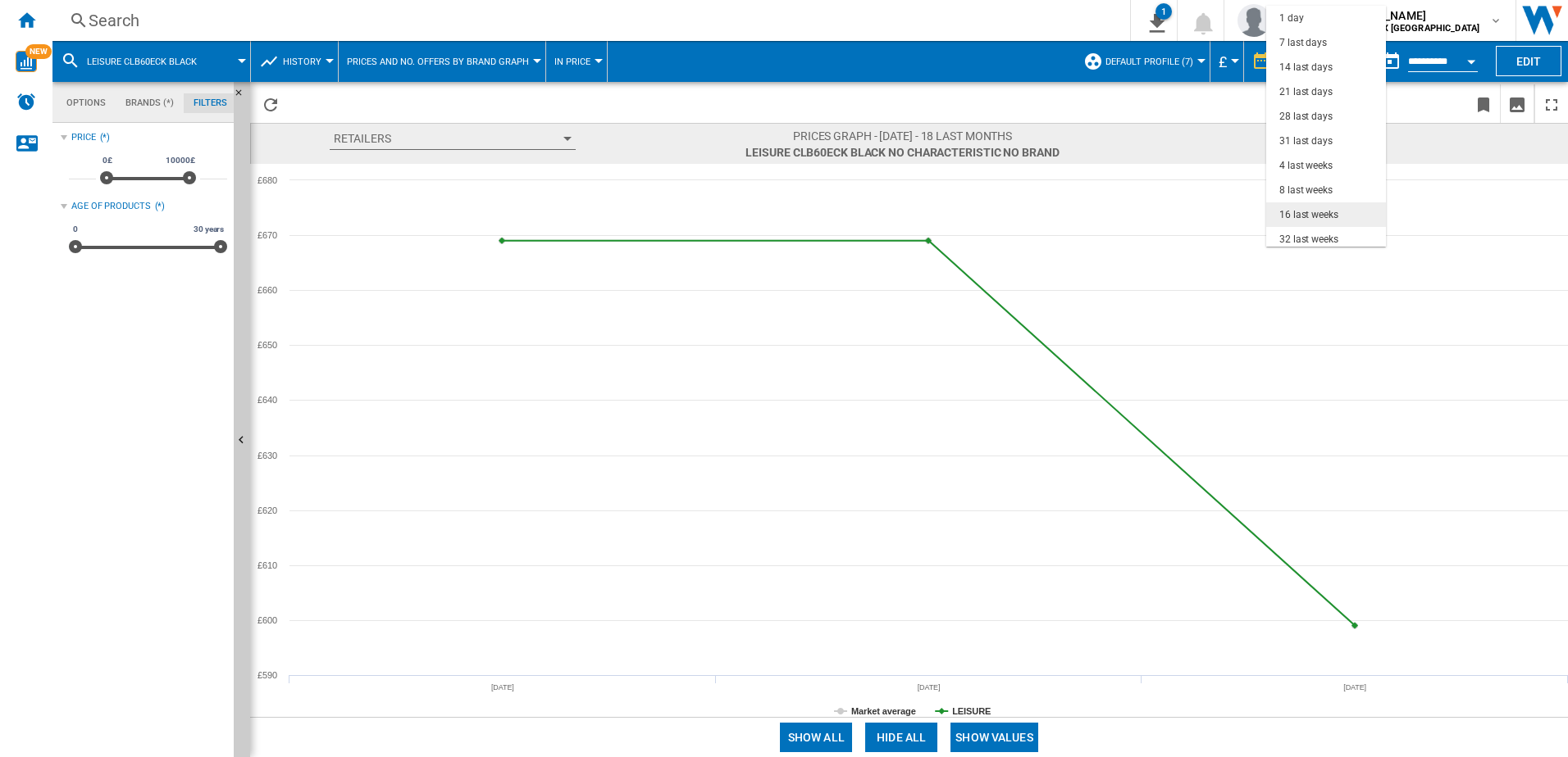
scroll to position [104, 0]
click at [1252, 119] on md-option "16 last weeks" at bounding box center [1326, 110] width 120 height 24
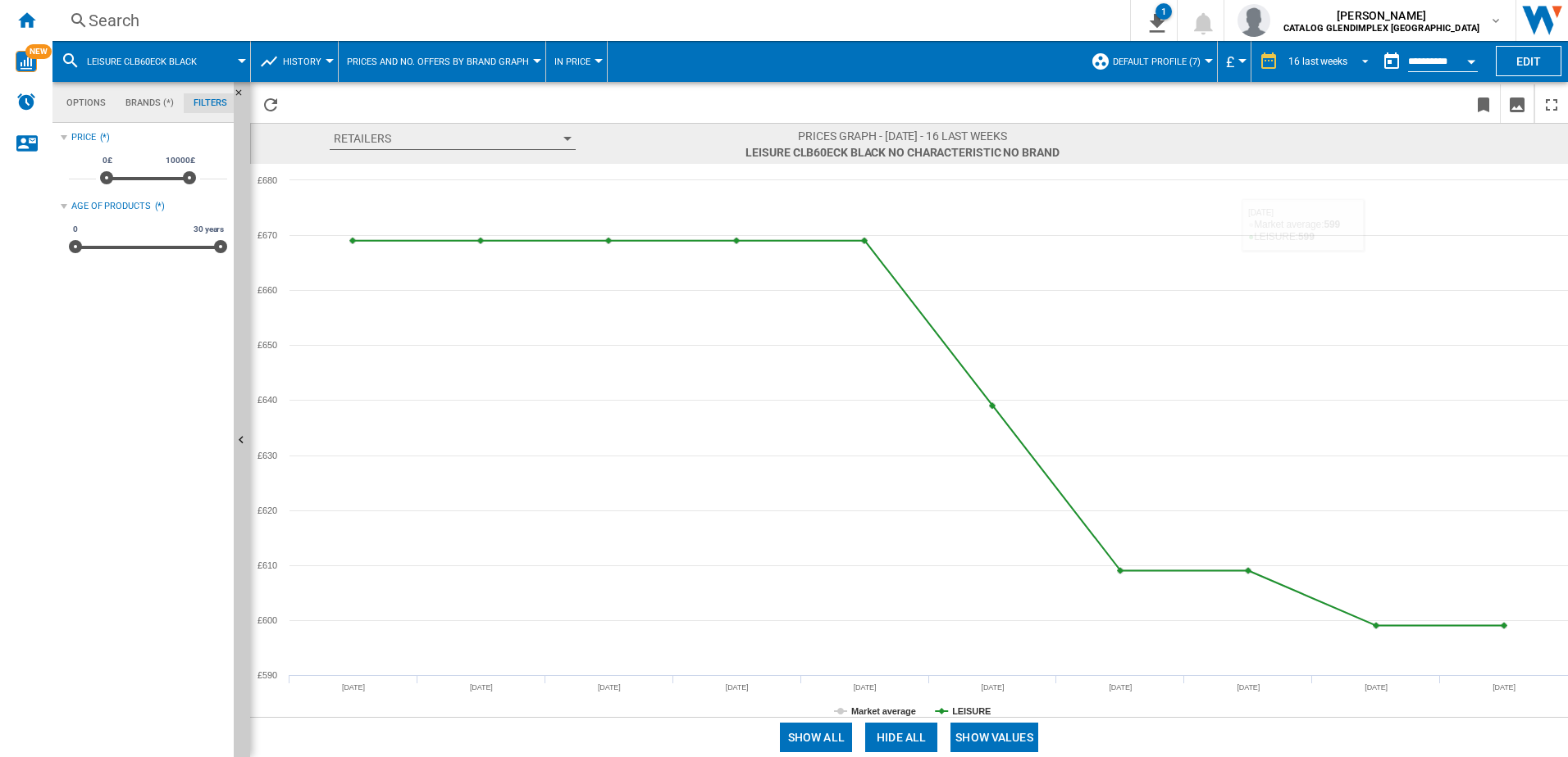
click at [1252, 62] on span "REPORTS.WIZARD.STEPS.REPORT.STEPS.REPORT_OPTIONS.PERIOD: 16 last weeks" at bounding box center [1361, 59] width 19 height 15
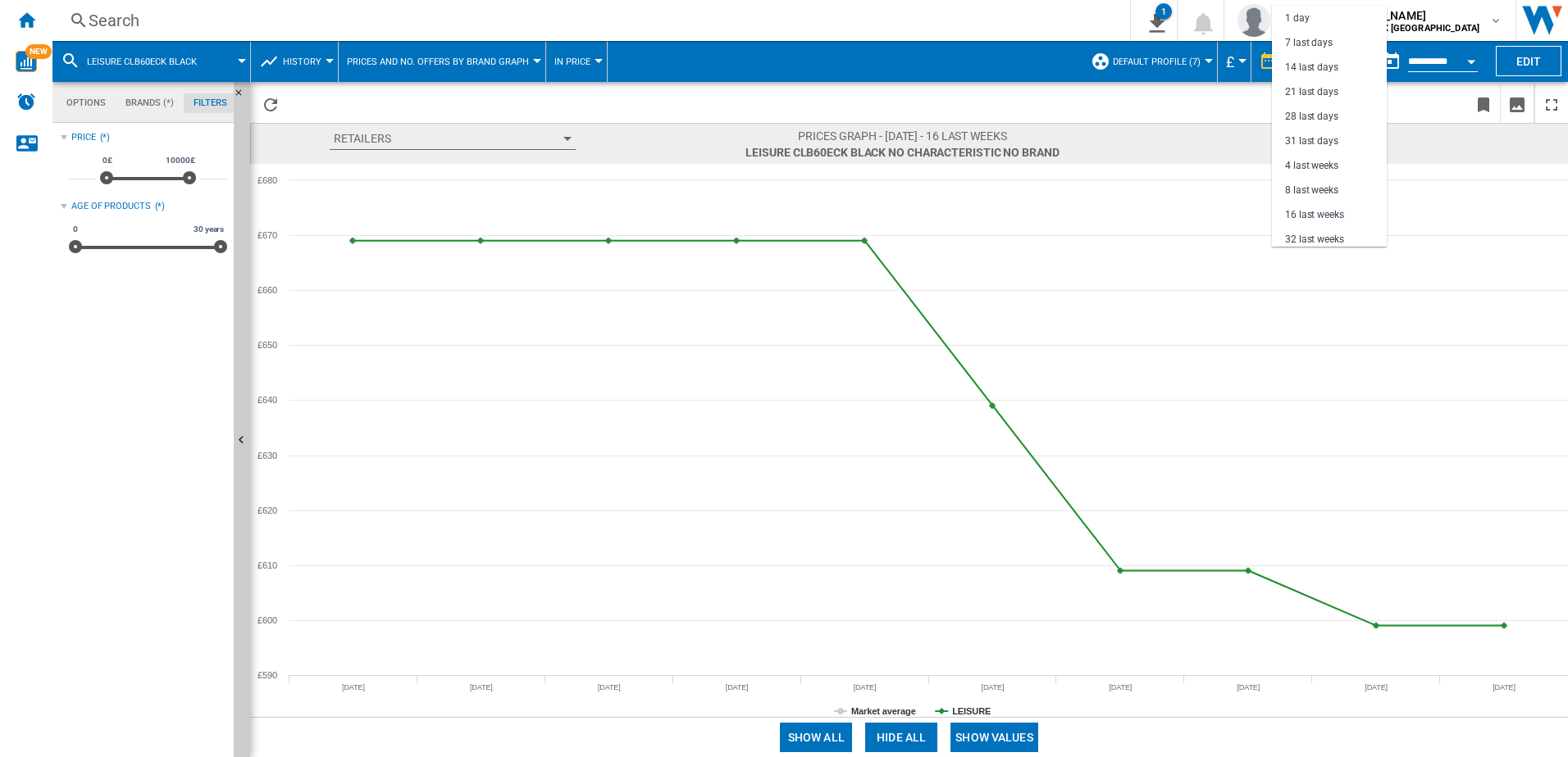
scroll to position [104, 0]
click at [1252, 231] on div "18 last months" at bounding box center [1318, 234] width 67 height 14
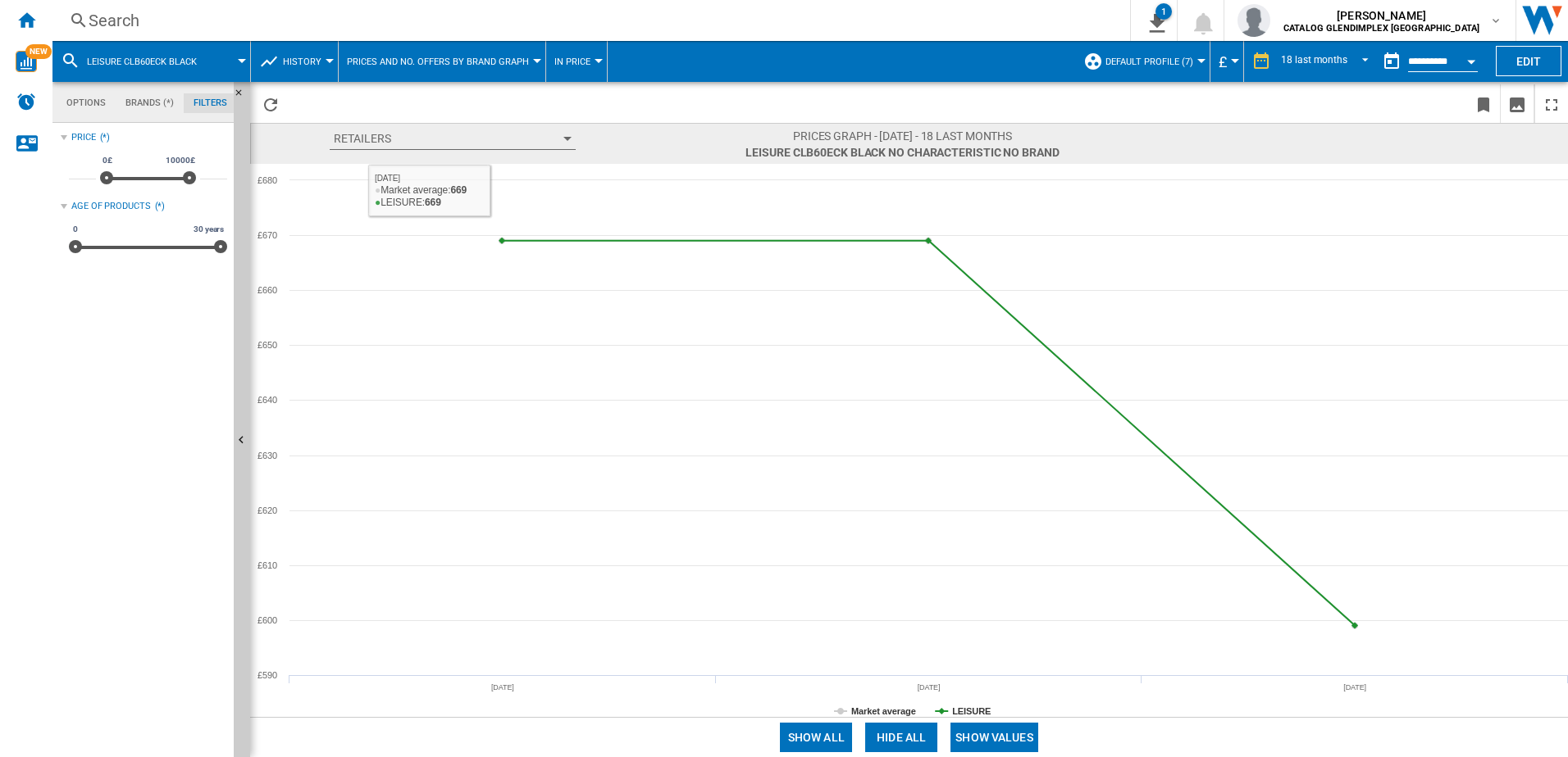
click at [465, 15] on div "Search" at bounding box center [587, 20] width 999 height 23
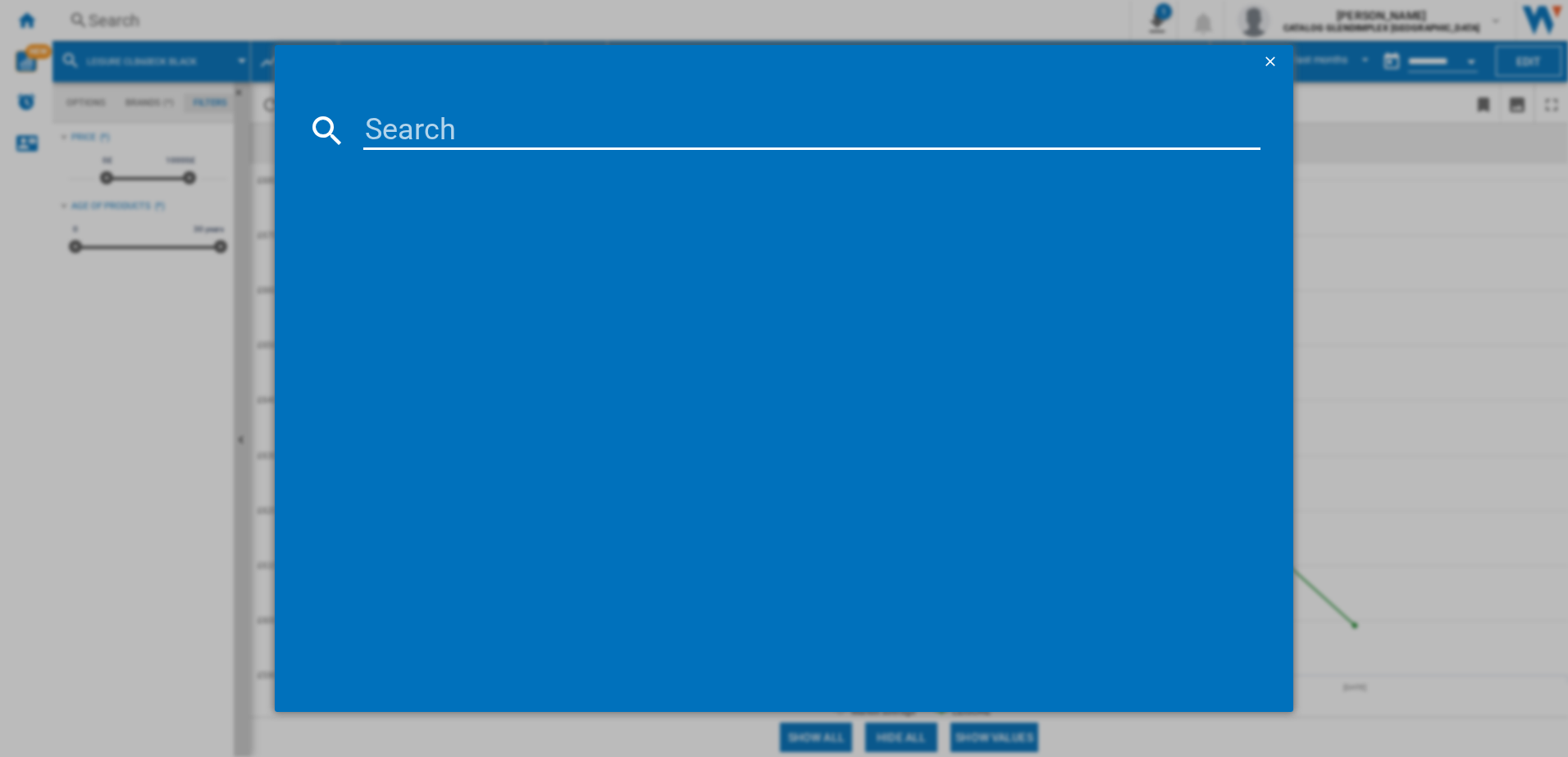
click at [450, 125] on input at bounding box center [812, 130] width 898 height 40
drag, startPoint x: 578, startPoint y: 142, endPoint x: 366, endPoint y: 122, distance: 212.9
click at [366, 122] on input "leisure classic" at bounding box center [812, 130] width 898 height 40
click at [586, 110] on input "leisure classic" at bounding box center [812, 130] width 898 height 40
drag, startPoint x: 602, startPoint y: 127, endPoint x: 316, endPoint y: 148, distance: 286.8
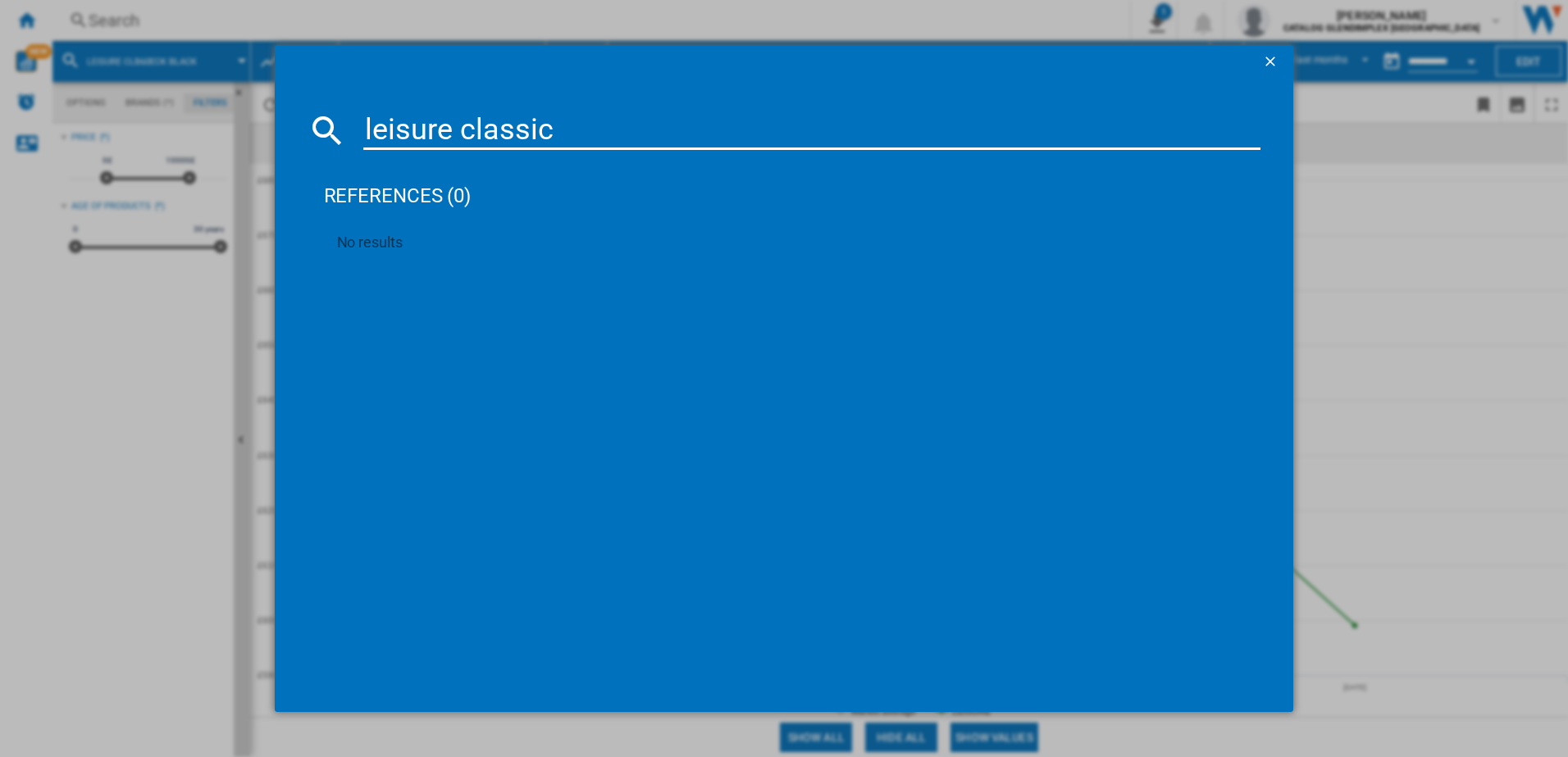
click at [316, 148] on div "leisure classic" at bounding box center [784, 130] width 954 height 40
paste input "CLB60FCC"
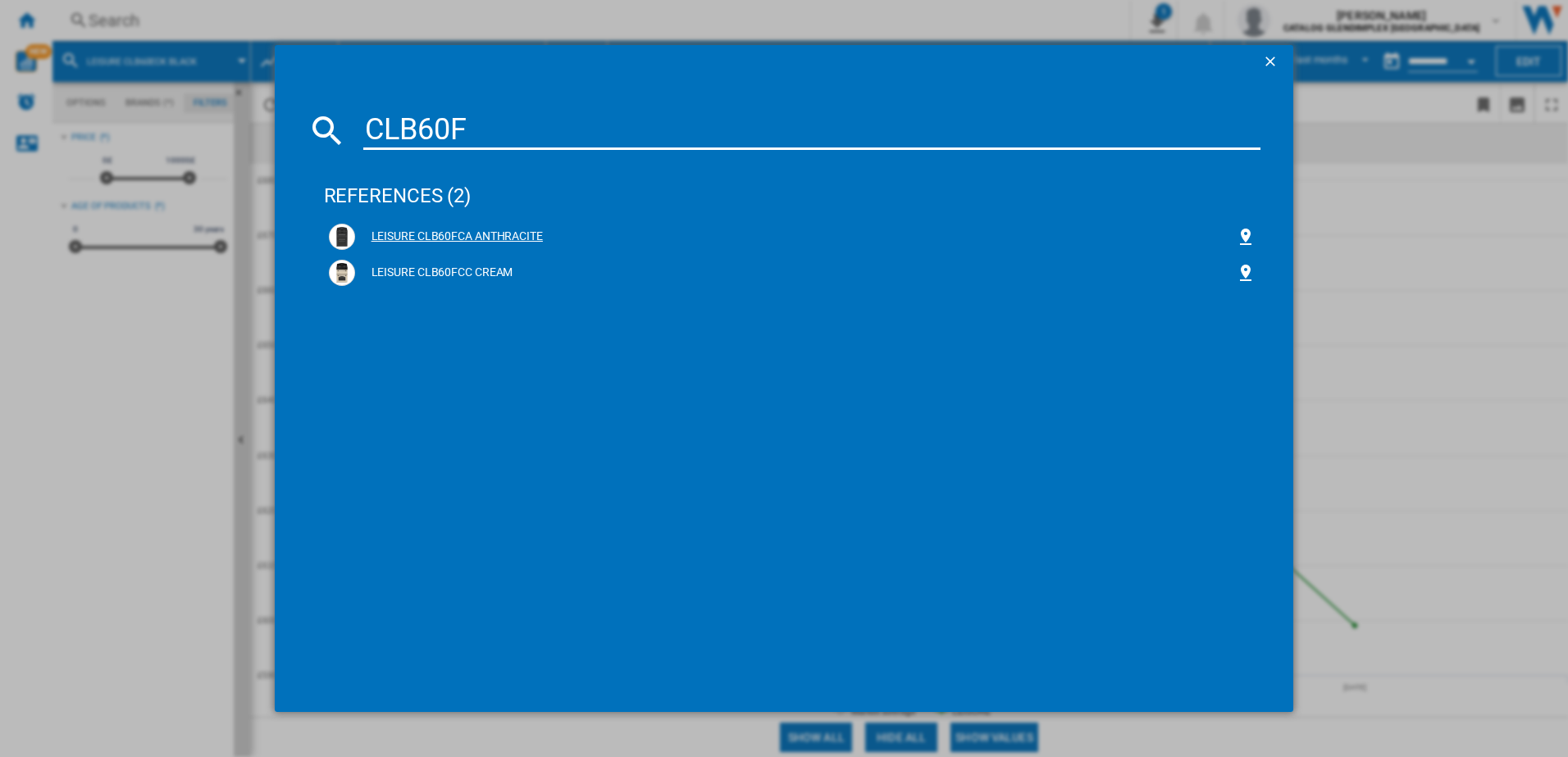
type input "CLB60F"
click at [452, 236] on div "LEISURE CLB60FCA ANTHRACITE" at bounding box center [796, 236] width 881 height 16
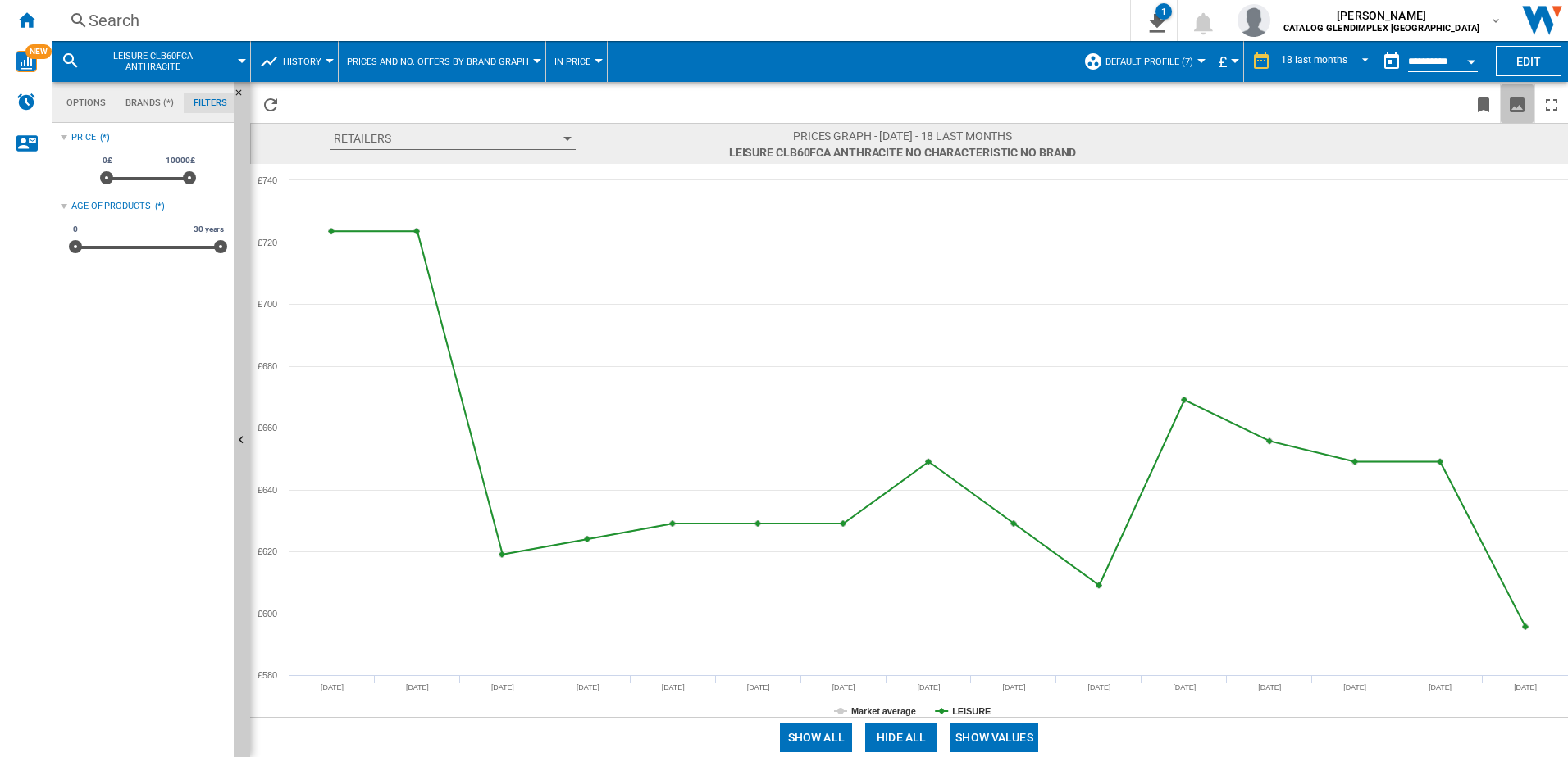
click at [1252, 106] on ng-md-icon "Download as image" at bounding box center [1517, 105] width 19 height 19
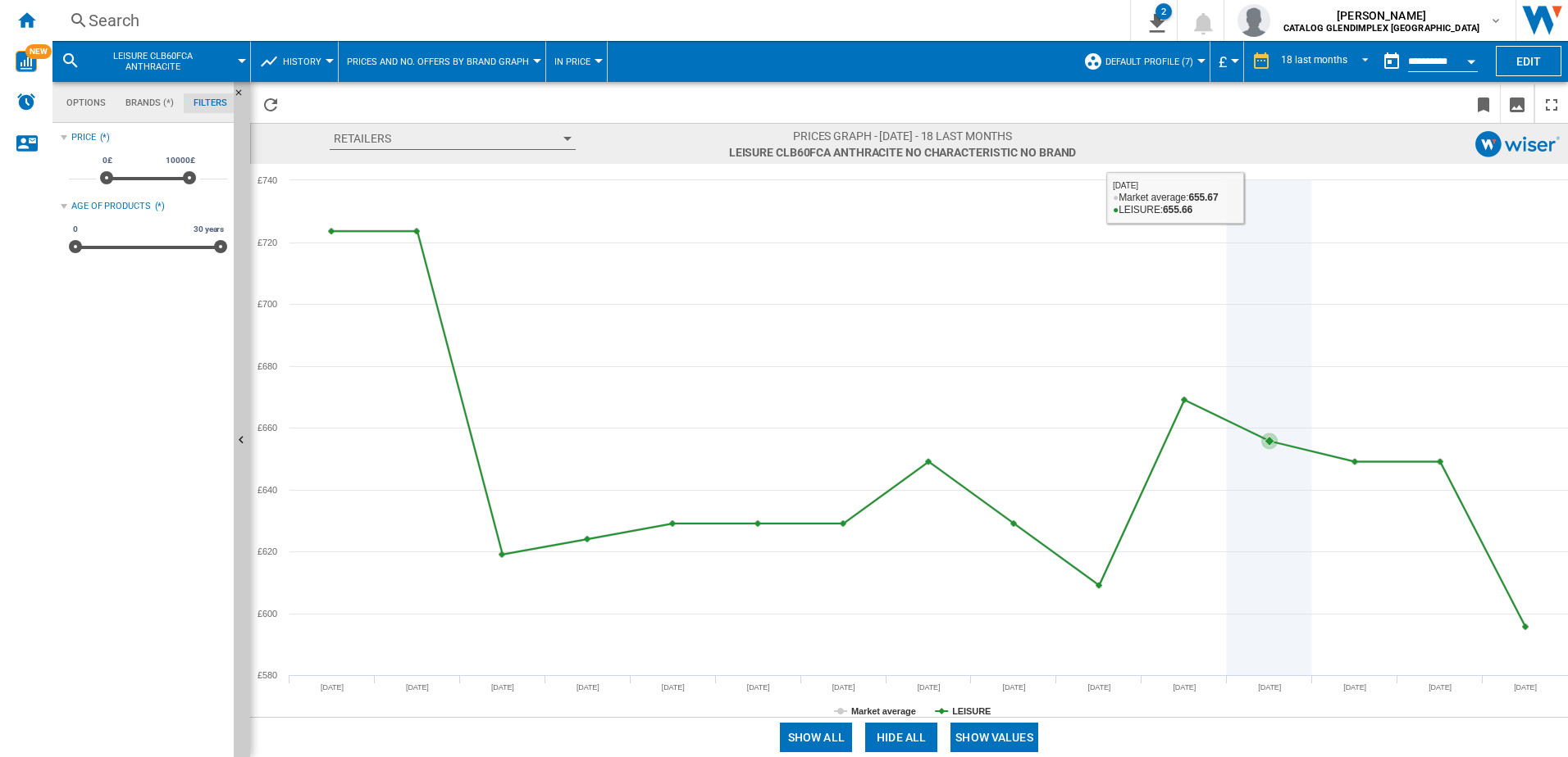
click at [1252, 210] on icon at bounding box center [1270, 427] width 0 height 495
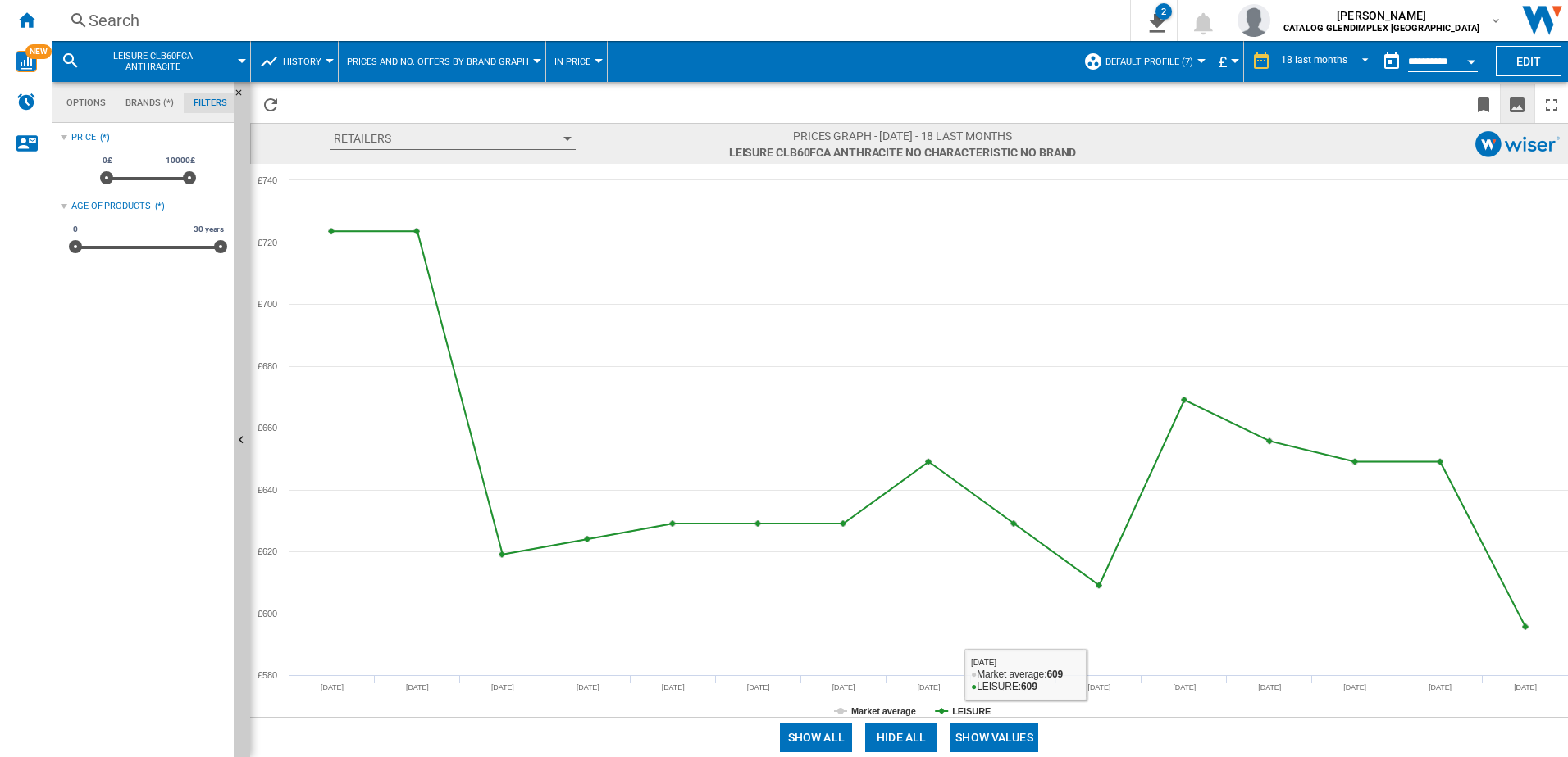
click at [1001, 580] on button "Show values" at bounding box center [994, 738] width 88 height 29
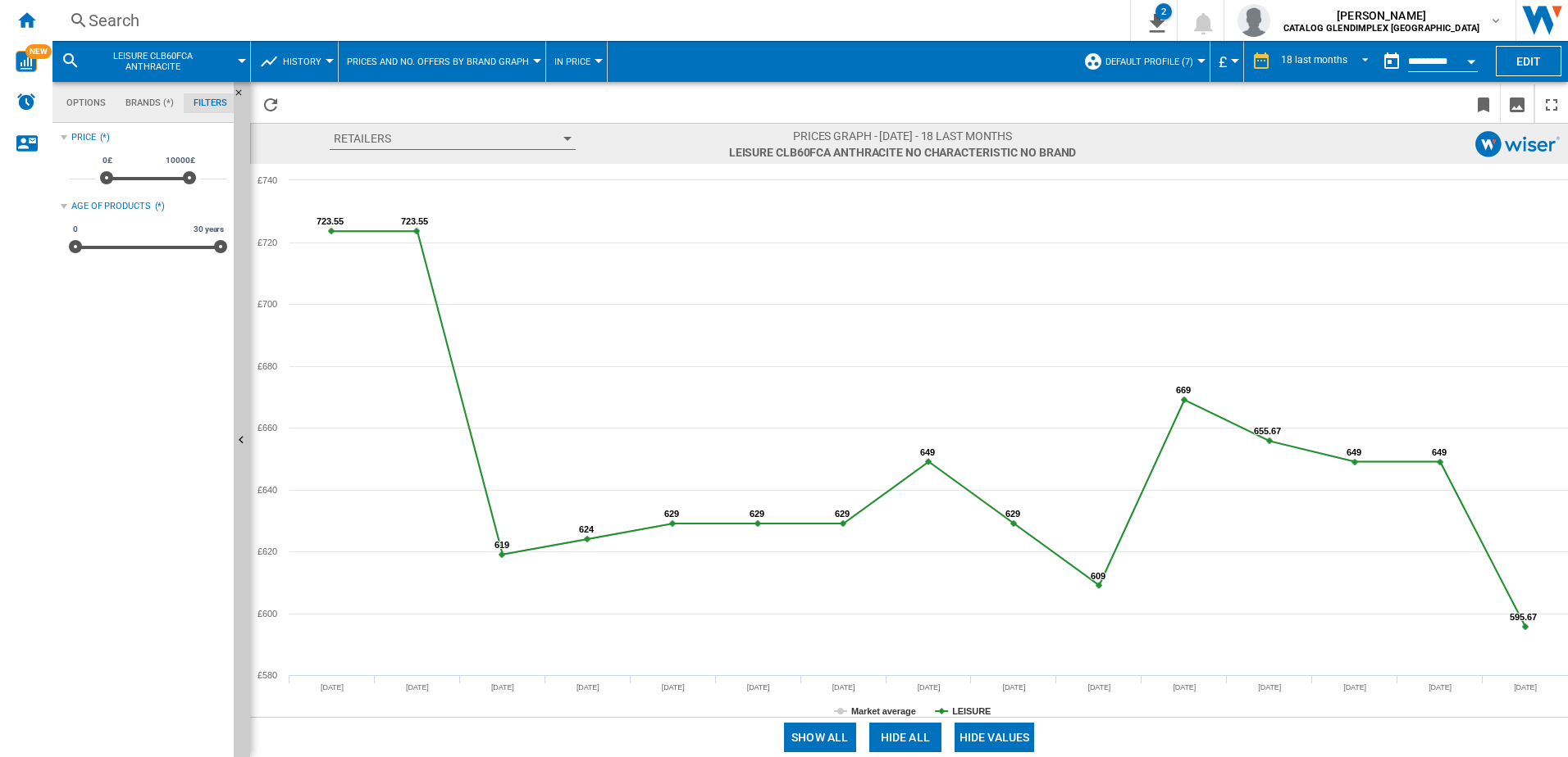
click at [842, 580] on rect at bounding box center [908, 440] width 1318 height 554
click at [842, 580] on icon at bounding box center [841, 712] width 7 height 7
click at [886, 580] on tspan "Market average" at bounding box center [883, 712] width 65 height 10
click at [1252, 105] on ng-md-icon "Download as image" at bounding box center [1517, 105] width 19 height 19
